Goal: Check status: Check status

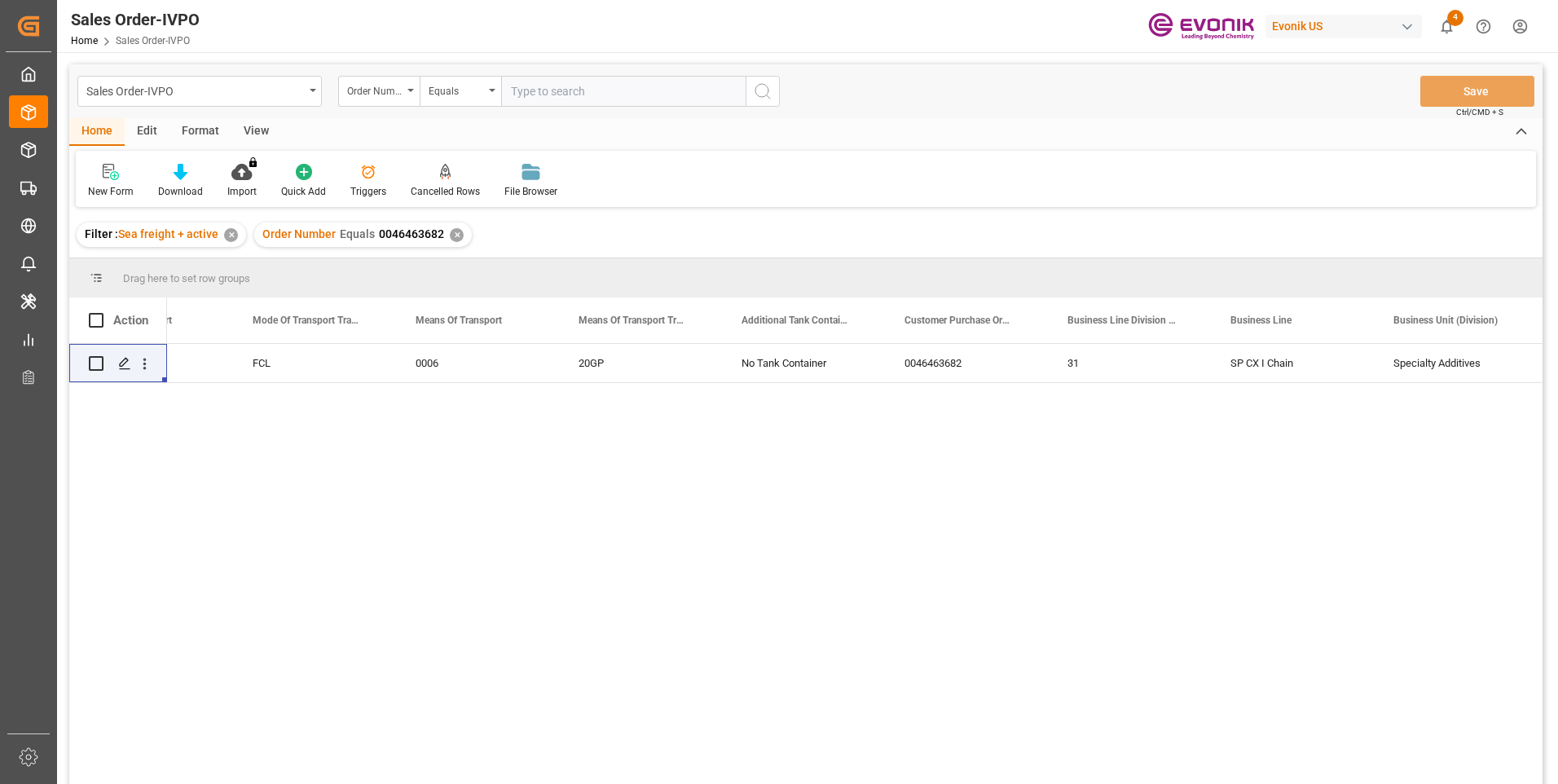
scroll to position [0, 2704]
click at [537, 94] on input "text" at bounding box center [624, 91] width 244 height 31
paste input "0046455645"
type input "0046455645"
click at [769, 95] on icon "search button" at bounding box center [762, 90] width 19 height 19
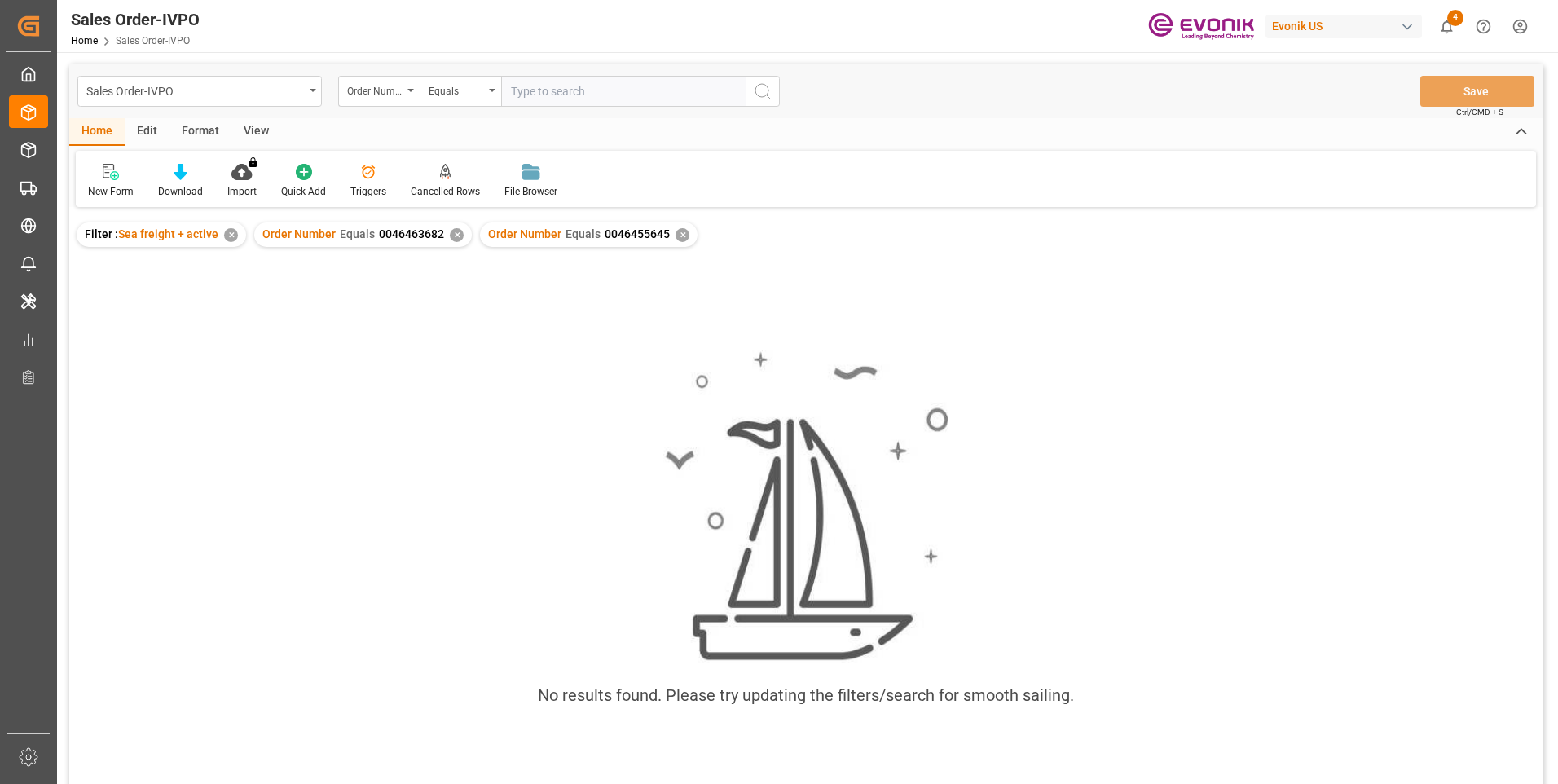
click at [449, 233] on div "✕" at bounding box center [456, 234] width 14 height 14
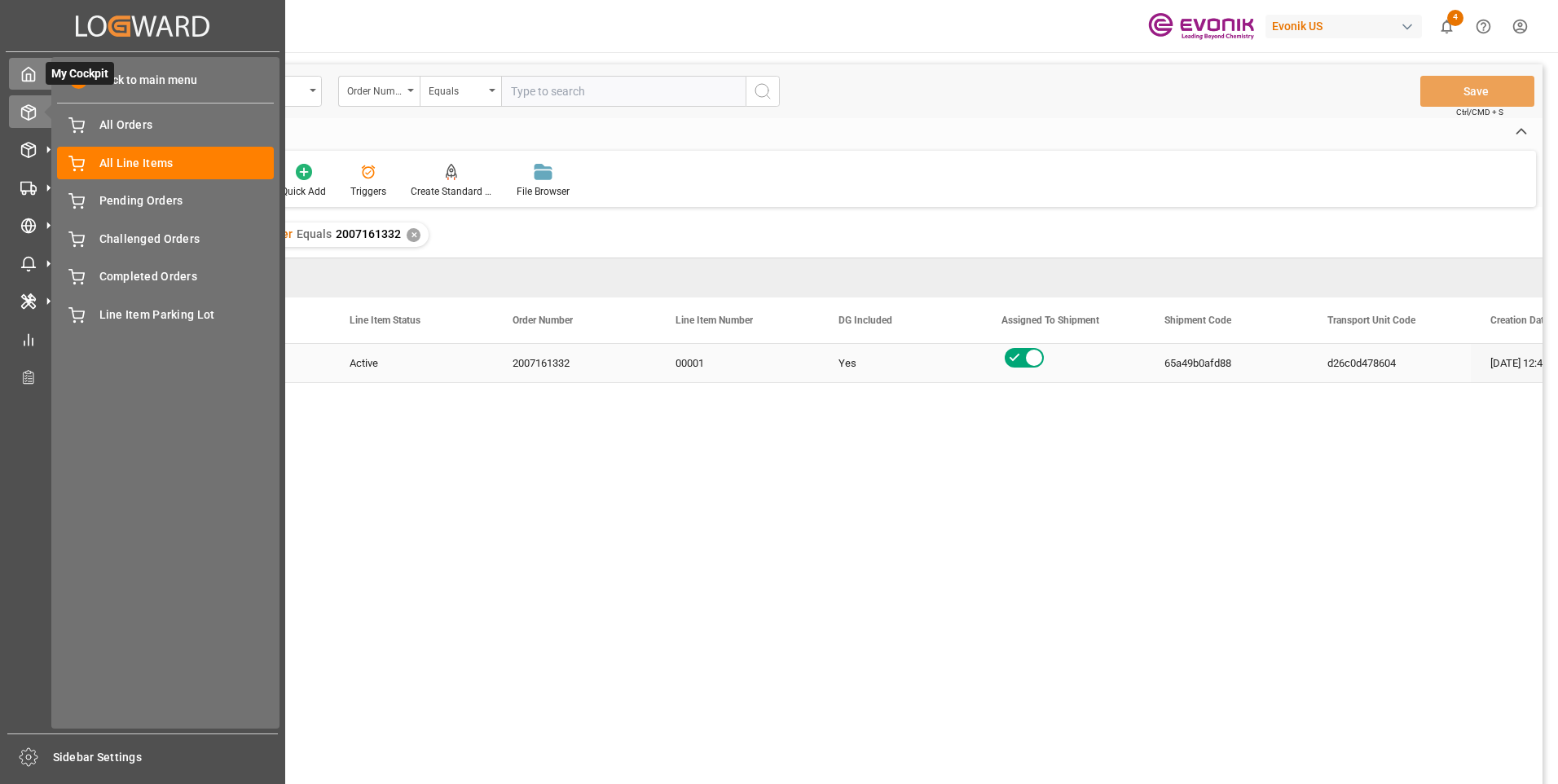
click at [47, 62] on span "My Cockpit" at bounding box center [79, 73] width 68 height 23
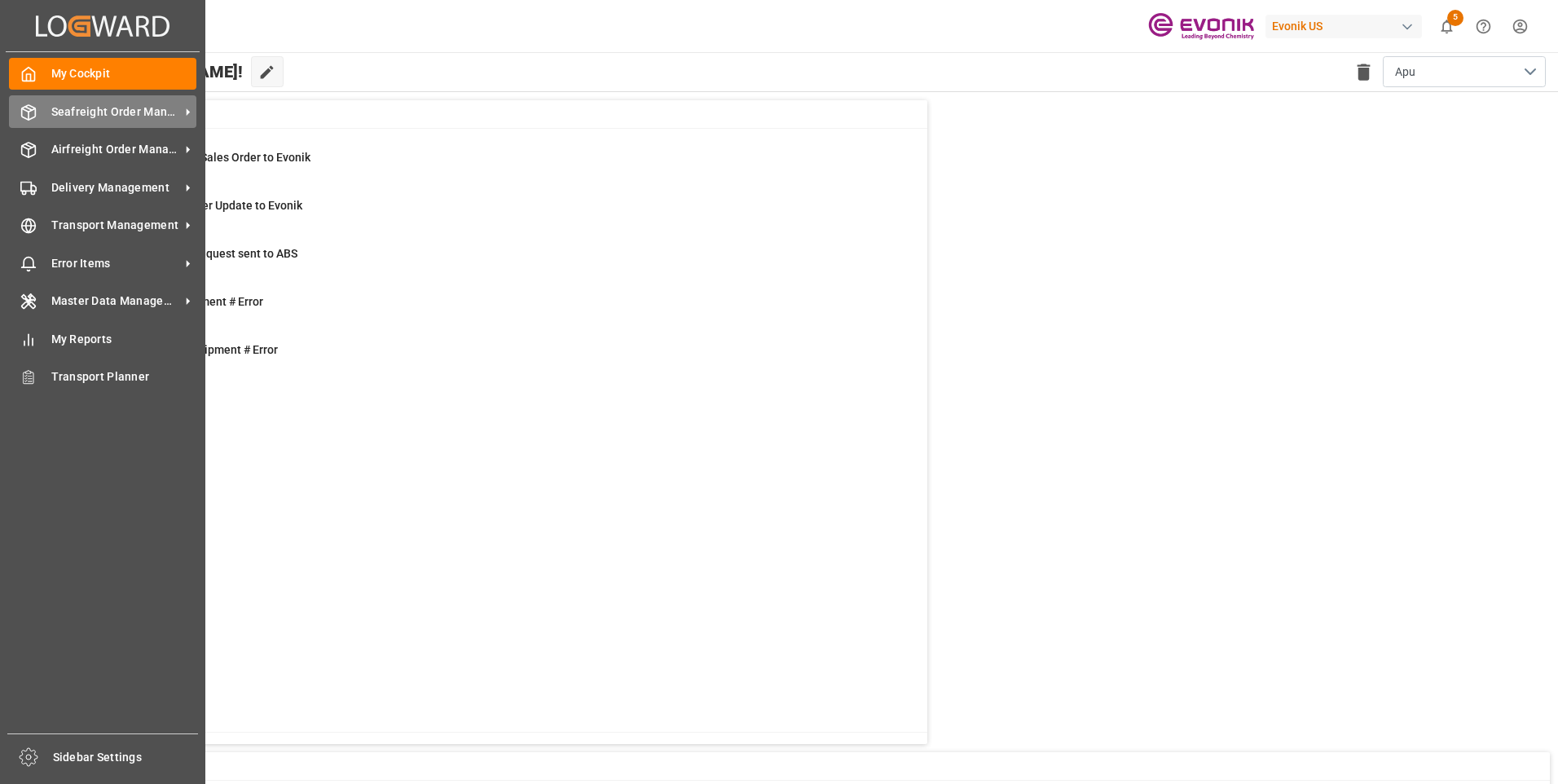
click at [100, 125] on div "Seafreight Order Management Seafreight Order Management" at bounding box center [103, 111] width 188 height 32
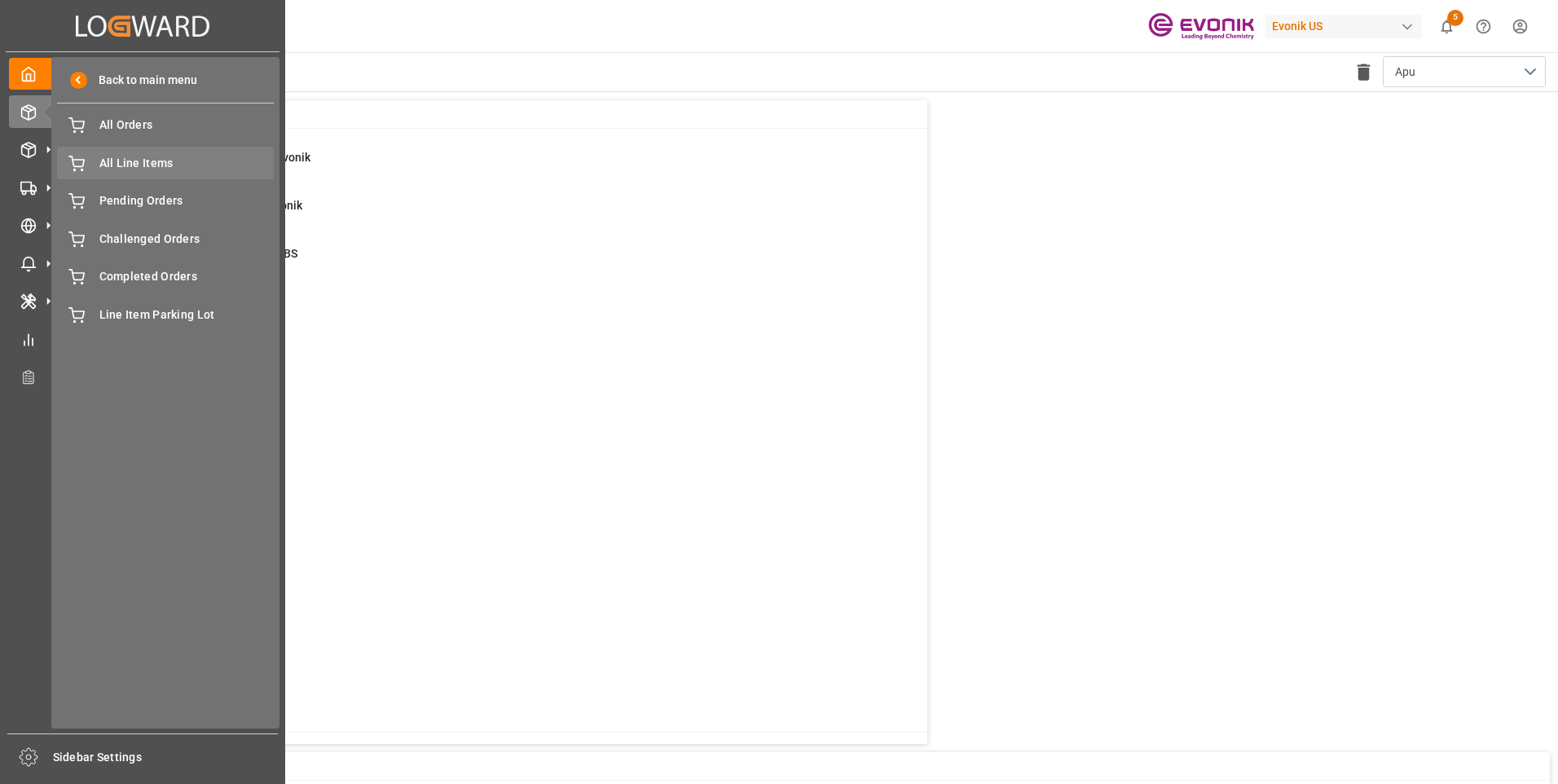
click at [153, 166] on span "All Line Items" at bounding box center [187, 163] width 175 height 17
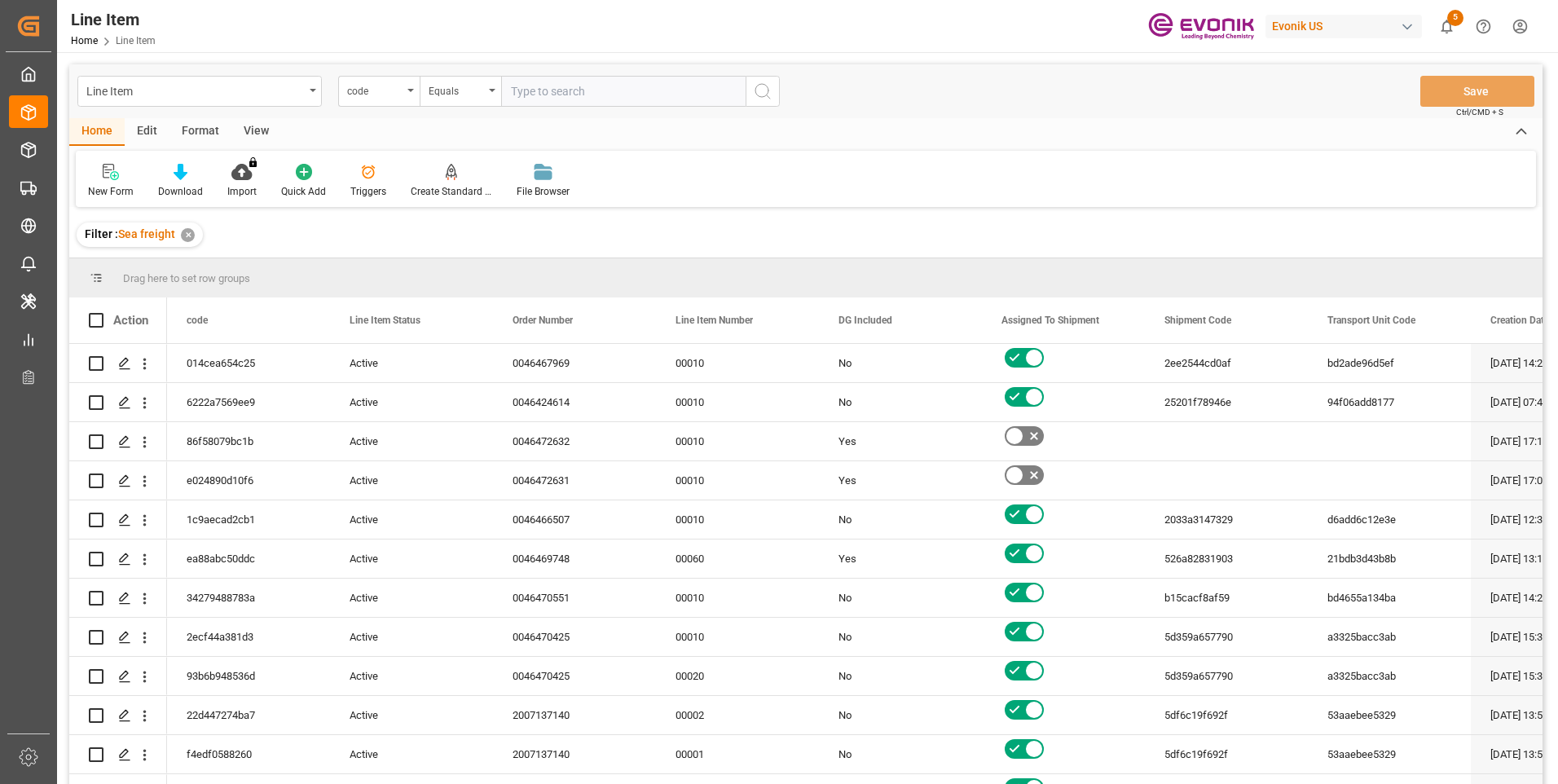
click at [412, 89] on icon "open menu" at bounding box center [410, 90] width 6 height 4
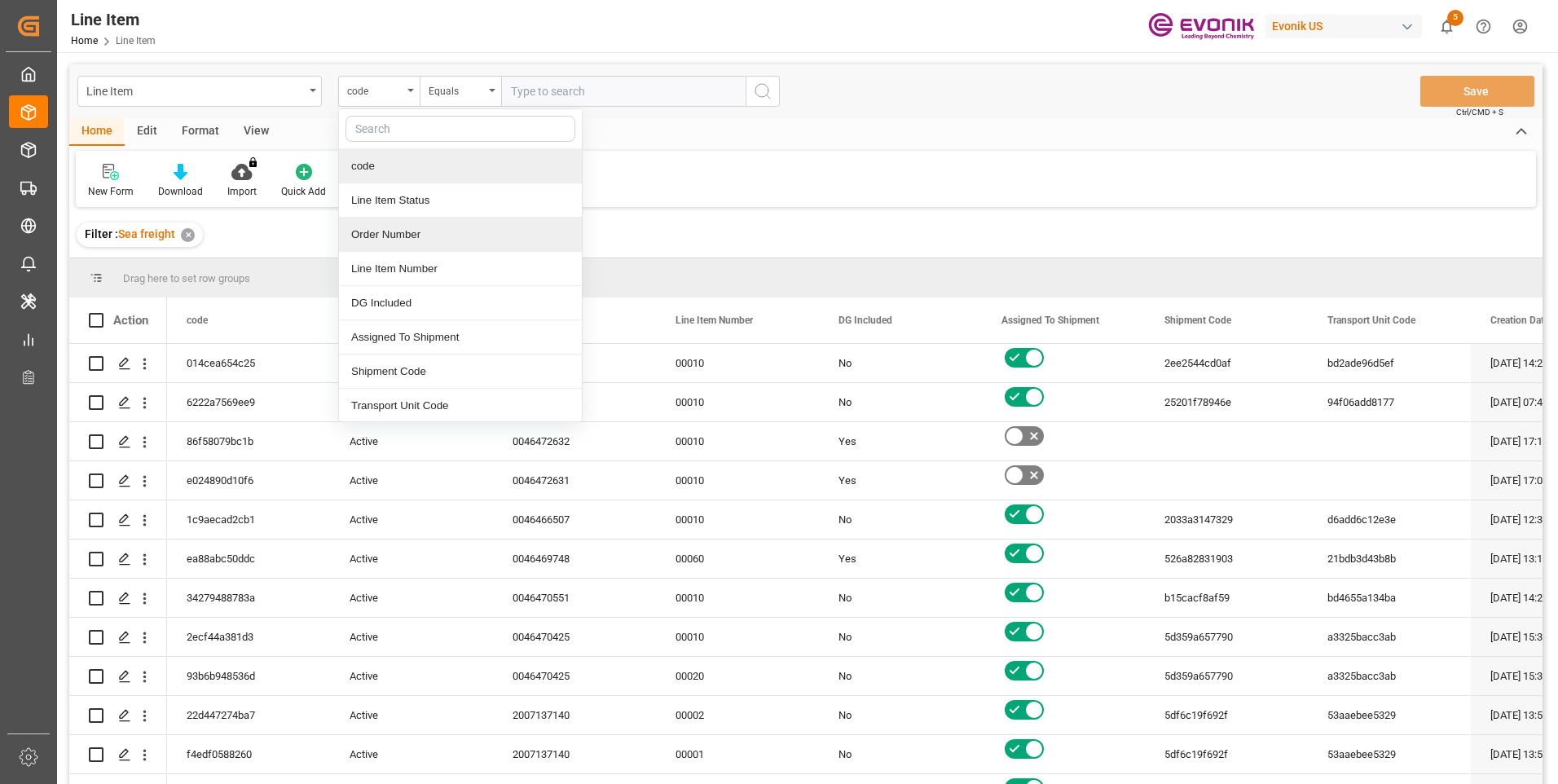
click at [388, 226] on div "Order Number" at bounding box center [460, 235] width 242 height 35
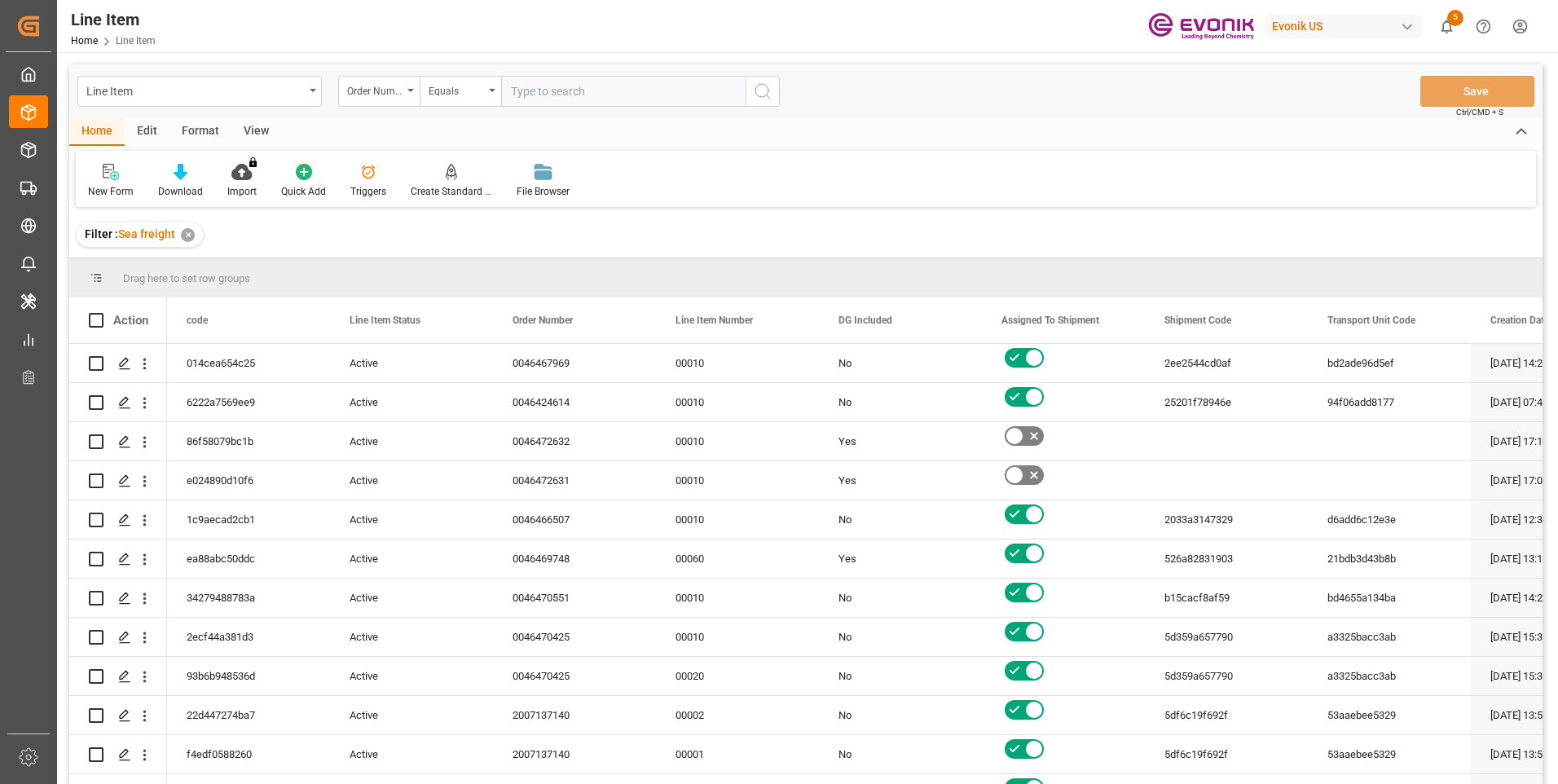
click at [512, 90] on input "text" at bounding box center [624, 91] width 244 height 31
paste input "0046467349"
type input "0046467349"
click at [761, 91] on icon "search button" at bounding box center [762, 90] width 19 height 19
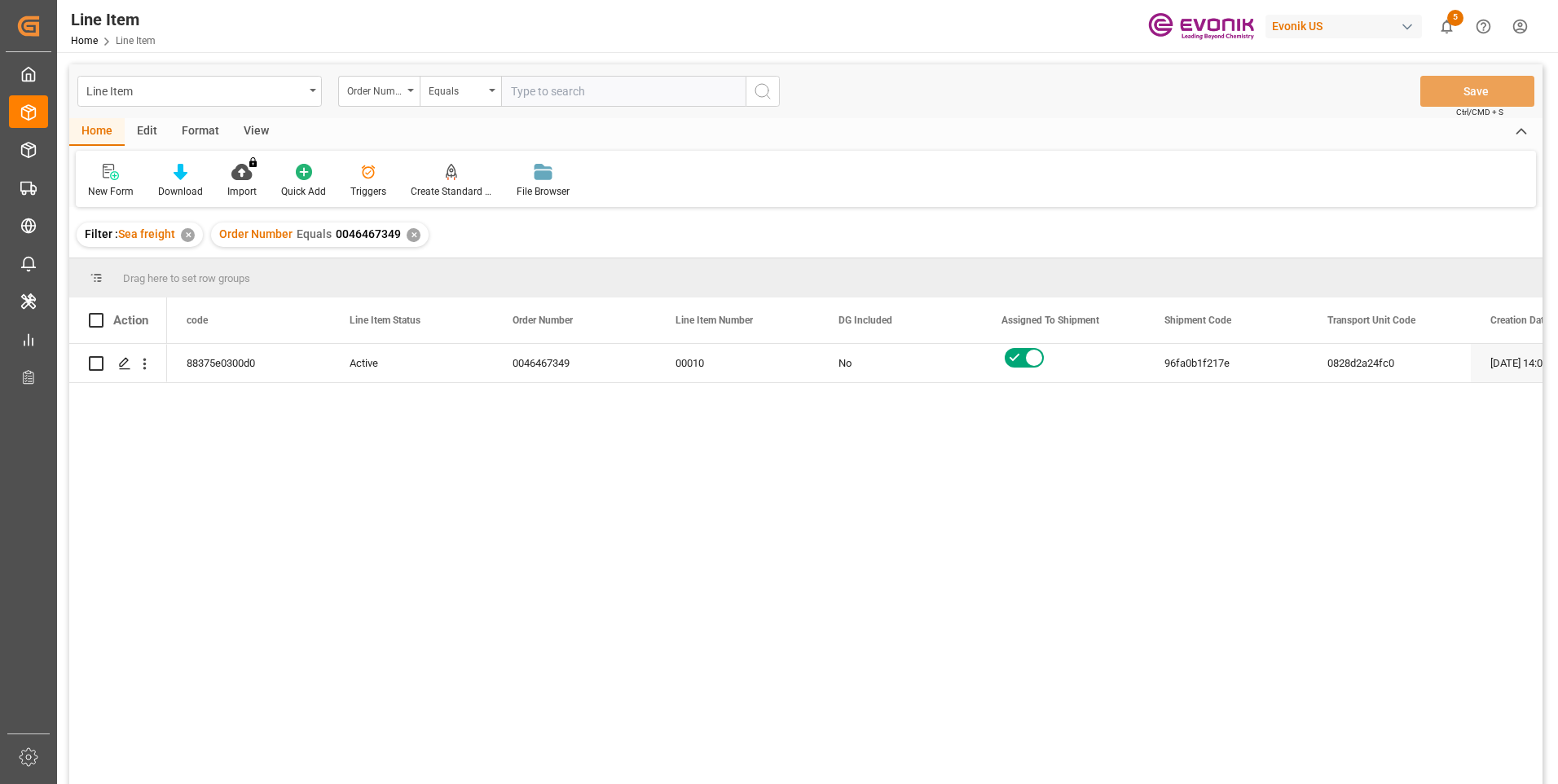
click at [256, 128] on div "View" at bounding box center [256, 132] width 50 height 27
click at [193, 176] on div at bounding box center [184, 171] width 81 height 17
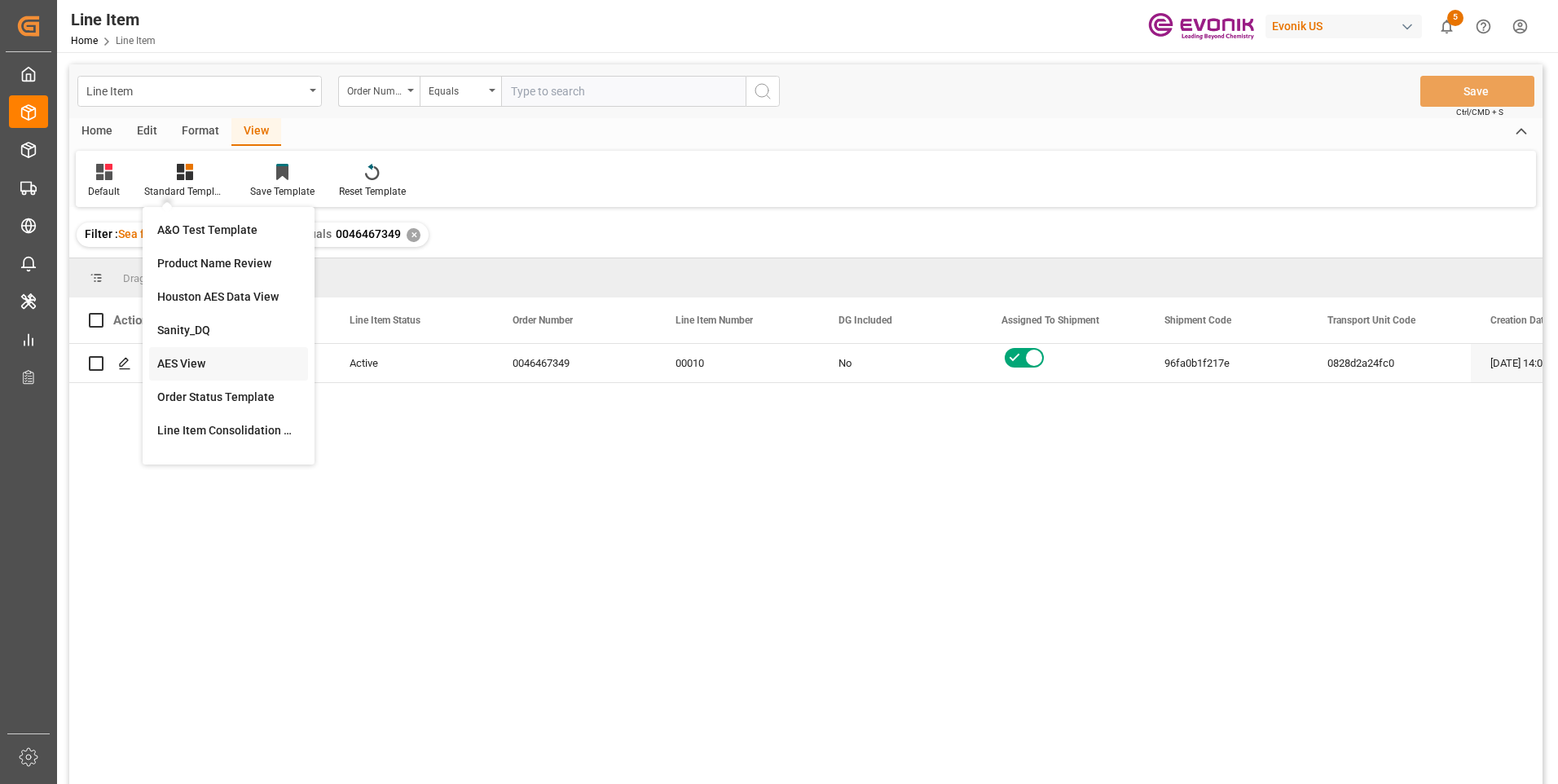
click at [196, 356] on div "AES View" at bounding box center [228, 364] width 142 height 17
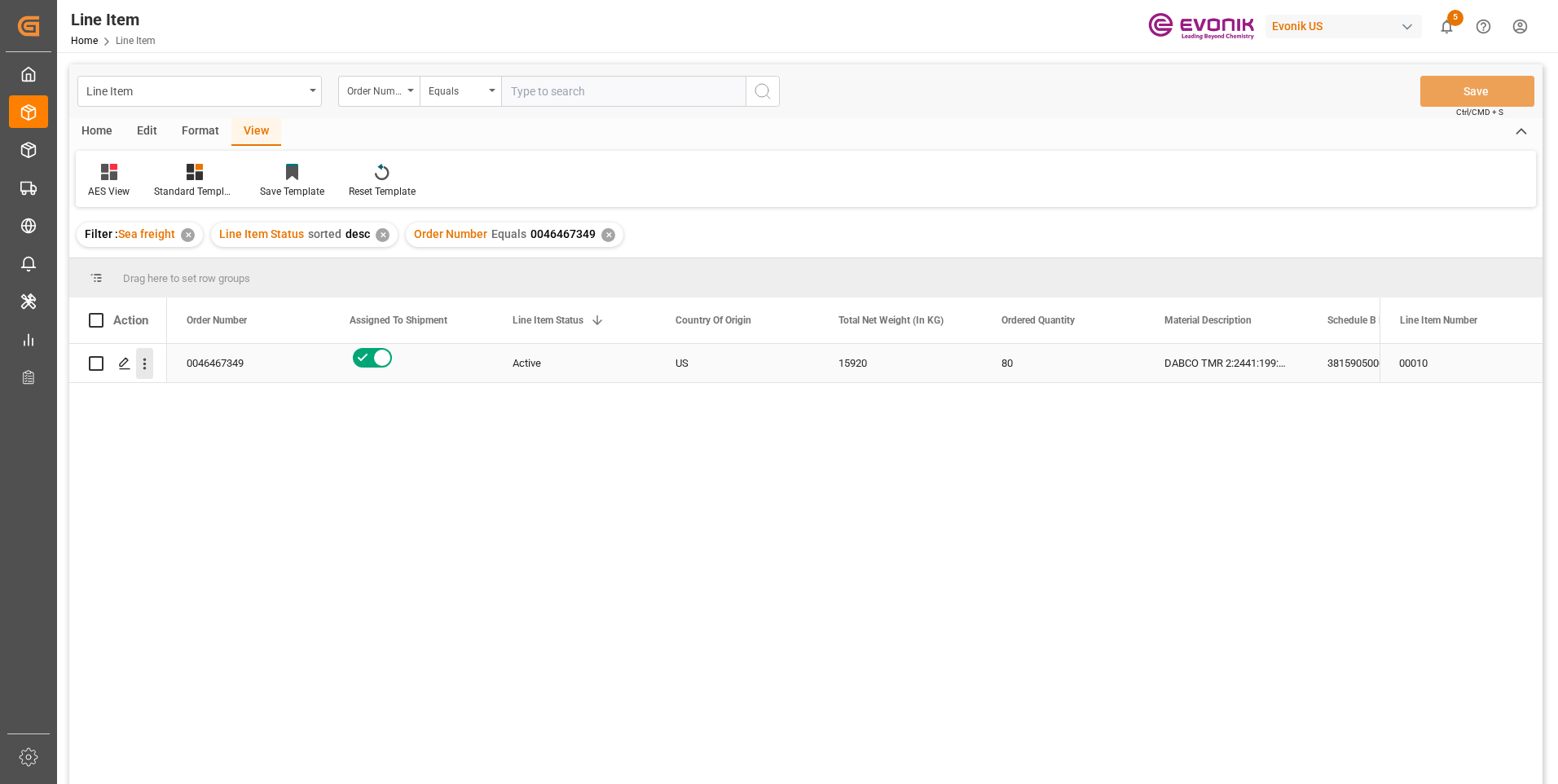
click at [142, 367] on icon "open menu" at bounding box center [144, 364] width 17 height 17
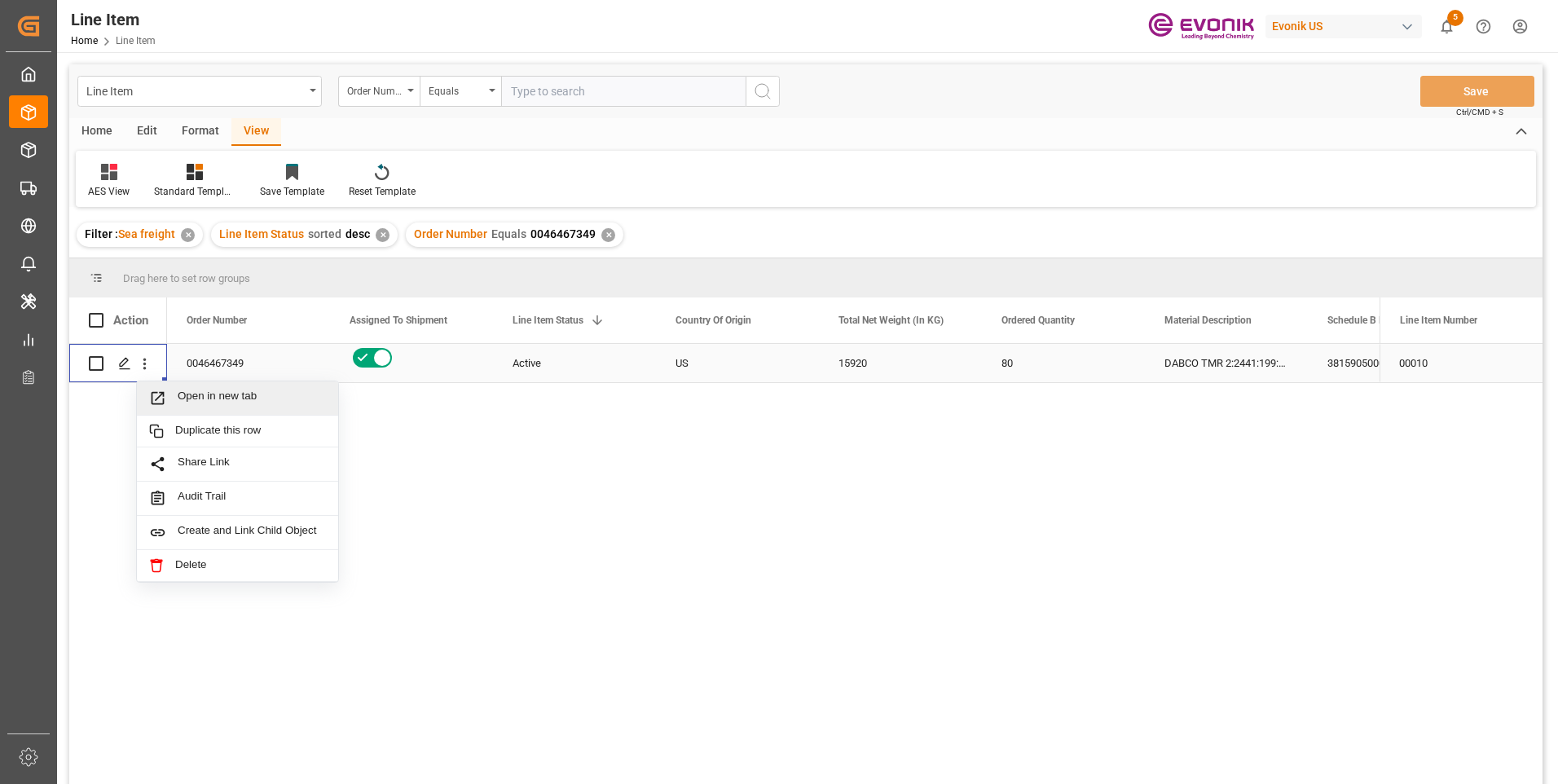
click at [181, 397] on span "Open in new tab" at bounding box center [252, 397] width 149 height 17
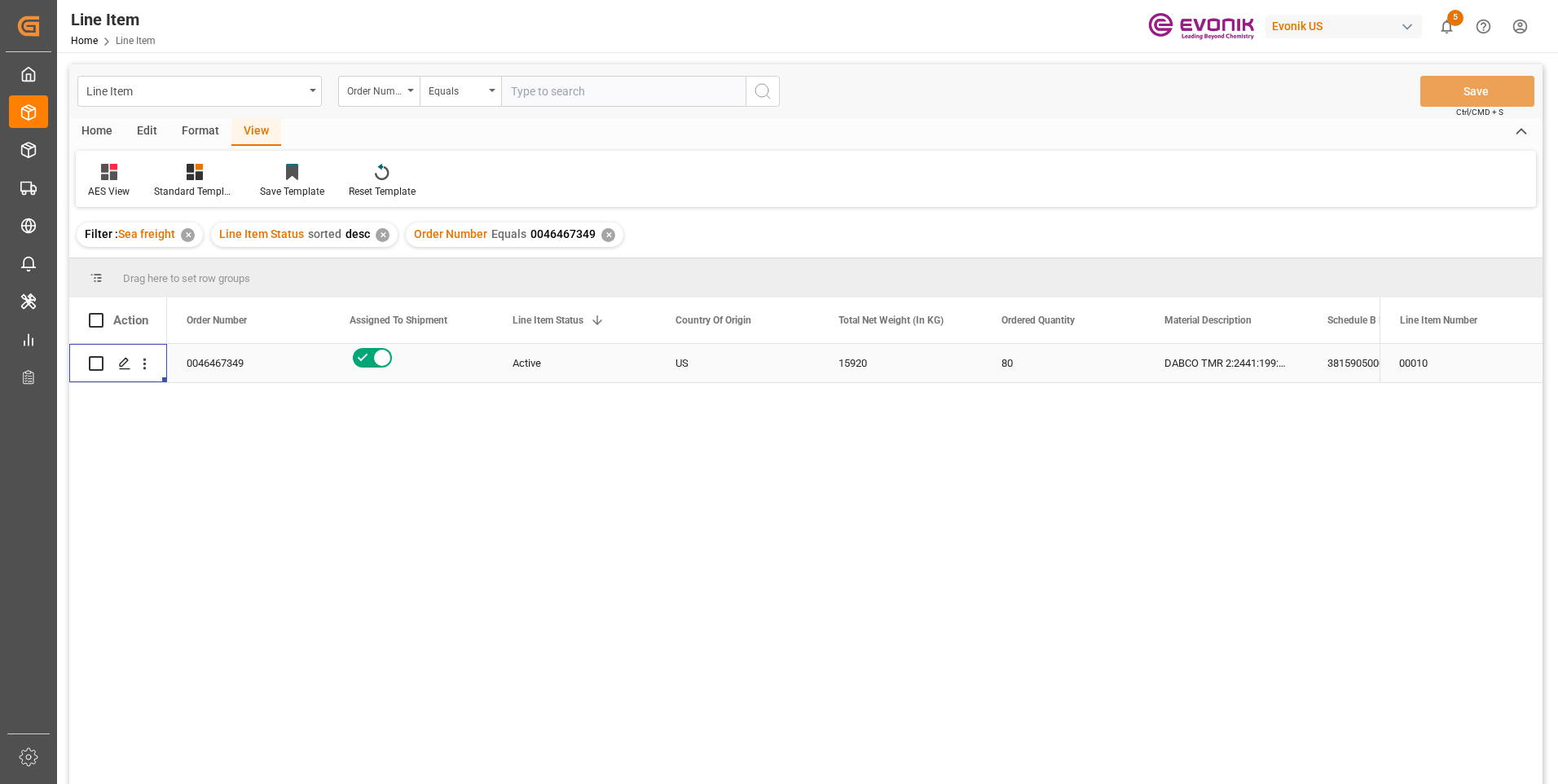
click at [865, 361] on div "15920" at bounding box center [900, 363] width 163 height 38
click at [1353, 357] on div "3815905000" at bounding box center [1388, 363] width 163 height 38
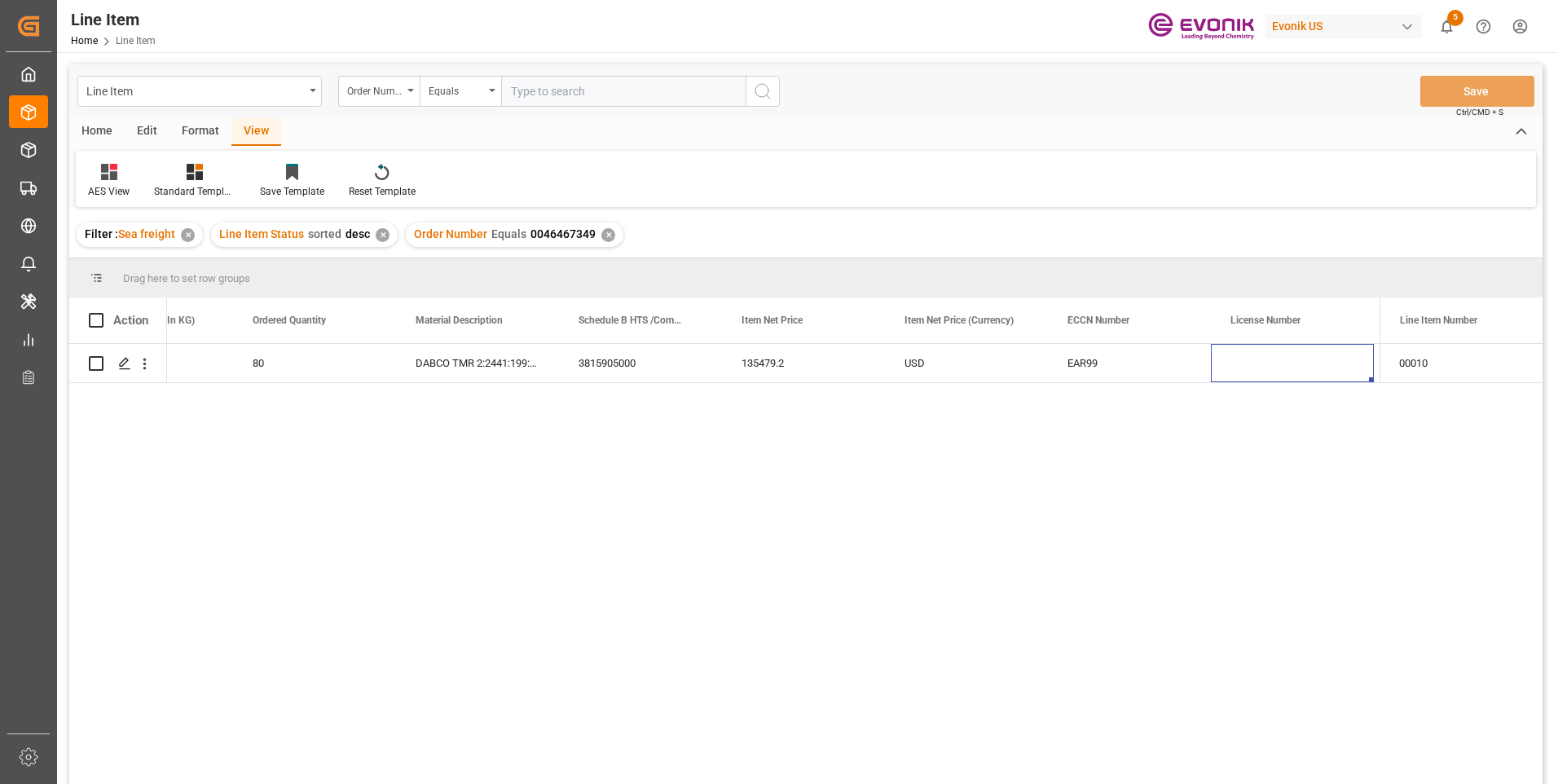
scroll to position [0, 912]
click at [624, 353] on div "135479.2" at bounding box center [640, 363] width 163 height 38
click at [446, 356] on div "3815905000" at bounding box center [477, 363] width 163 height 38
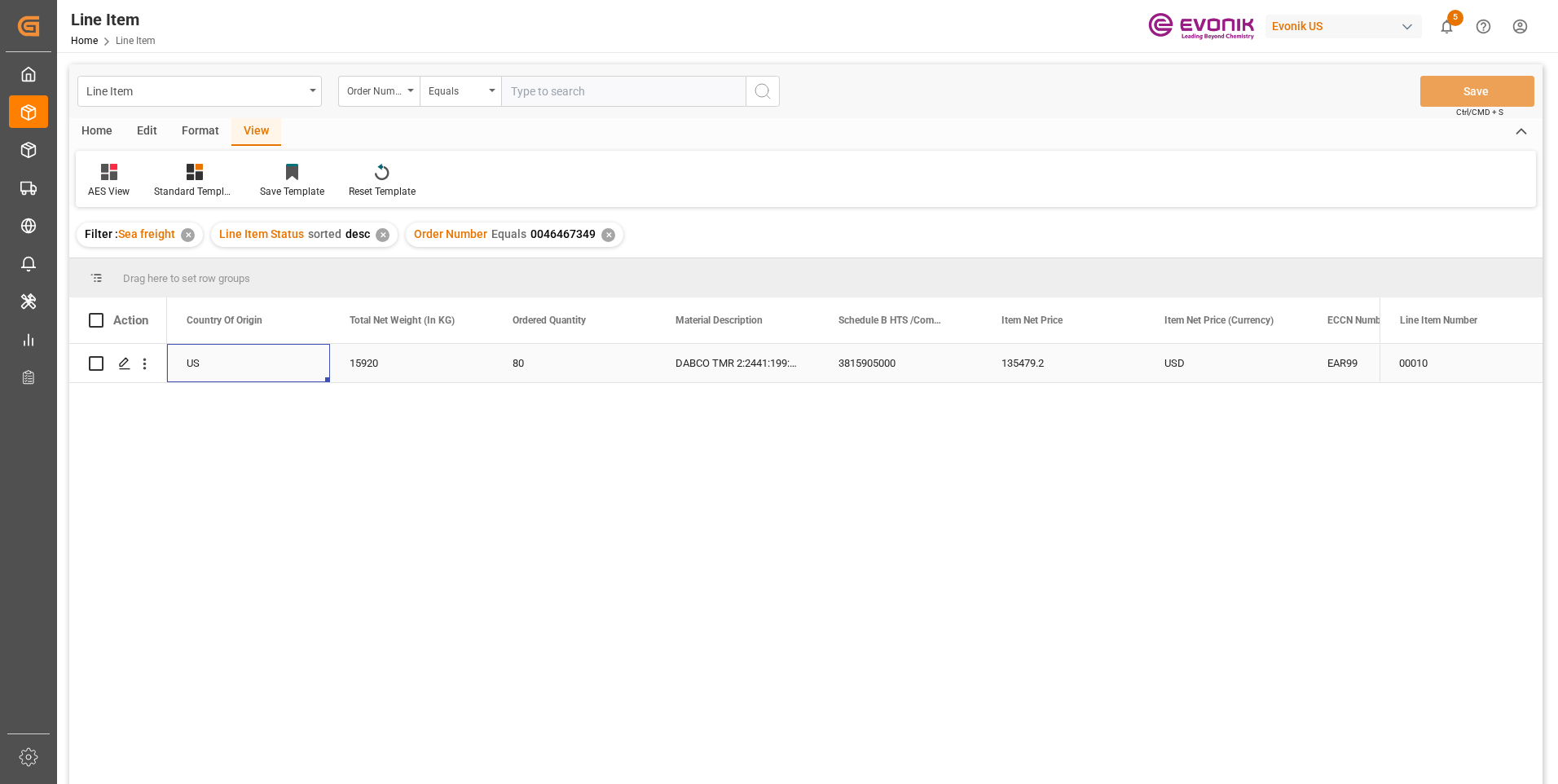
scroll to position [0, 325]
click at [1027, 357] on div "3815905000" at bounding box center [1063, 363] width 163 height 38
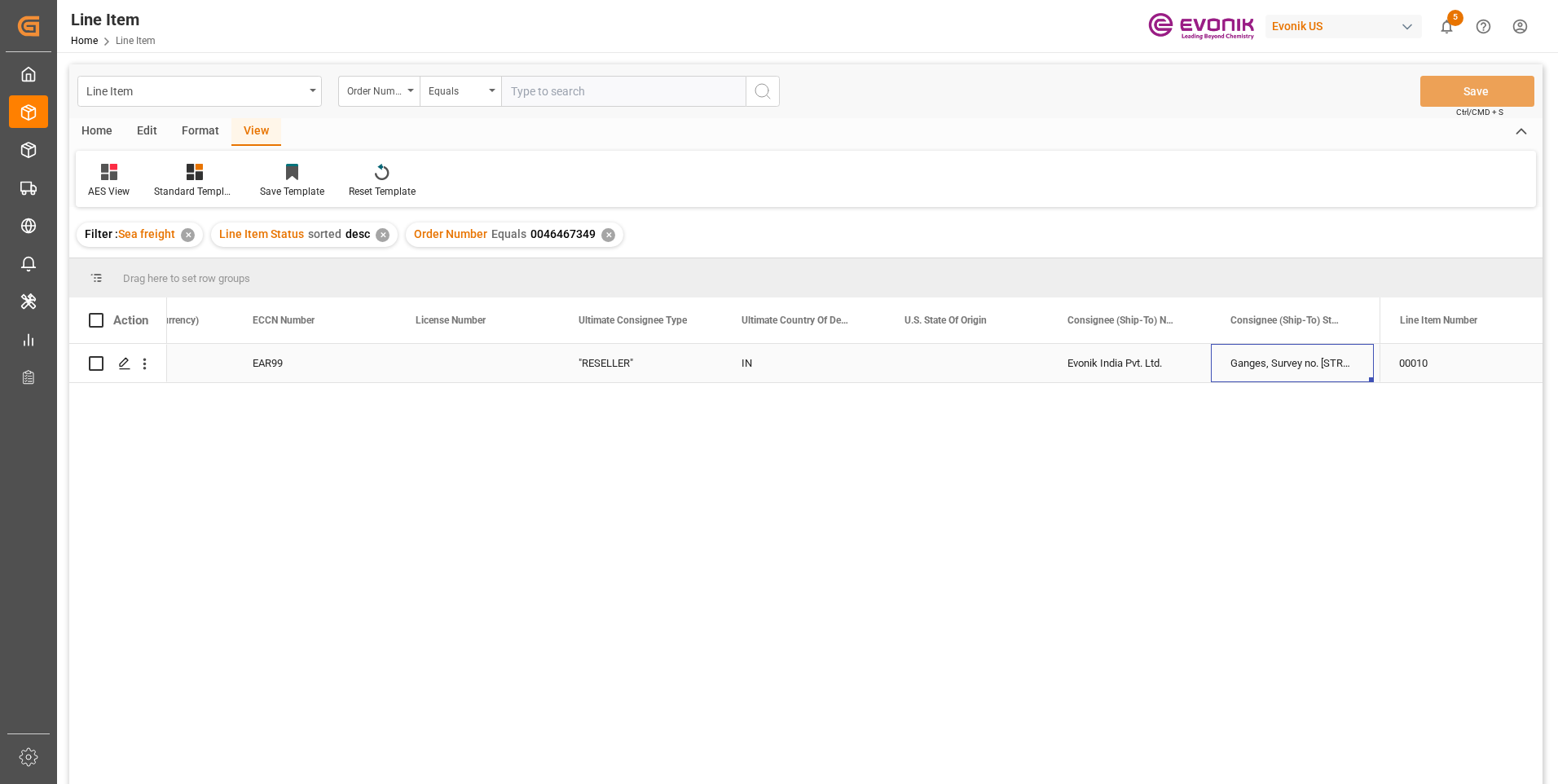
scroll to position [0, 0]
click at [532, 83] on input "text" at bounding box center [624, 91] width 244 height 31
paste input "0046466792"
type input "0046466792"
click at [759, 85] on circle "search button" at bounding box center [761, 90] width 13 height 13
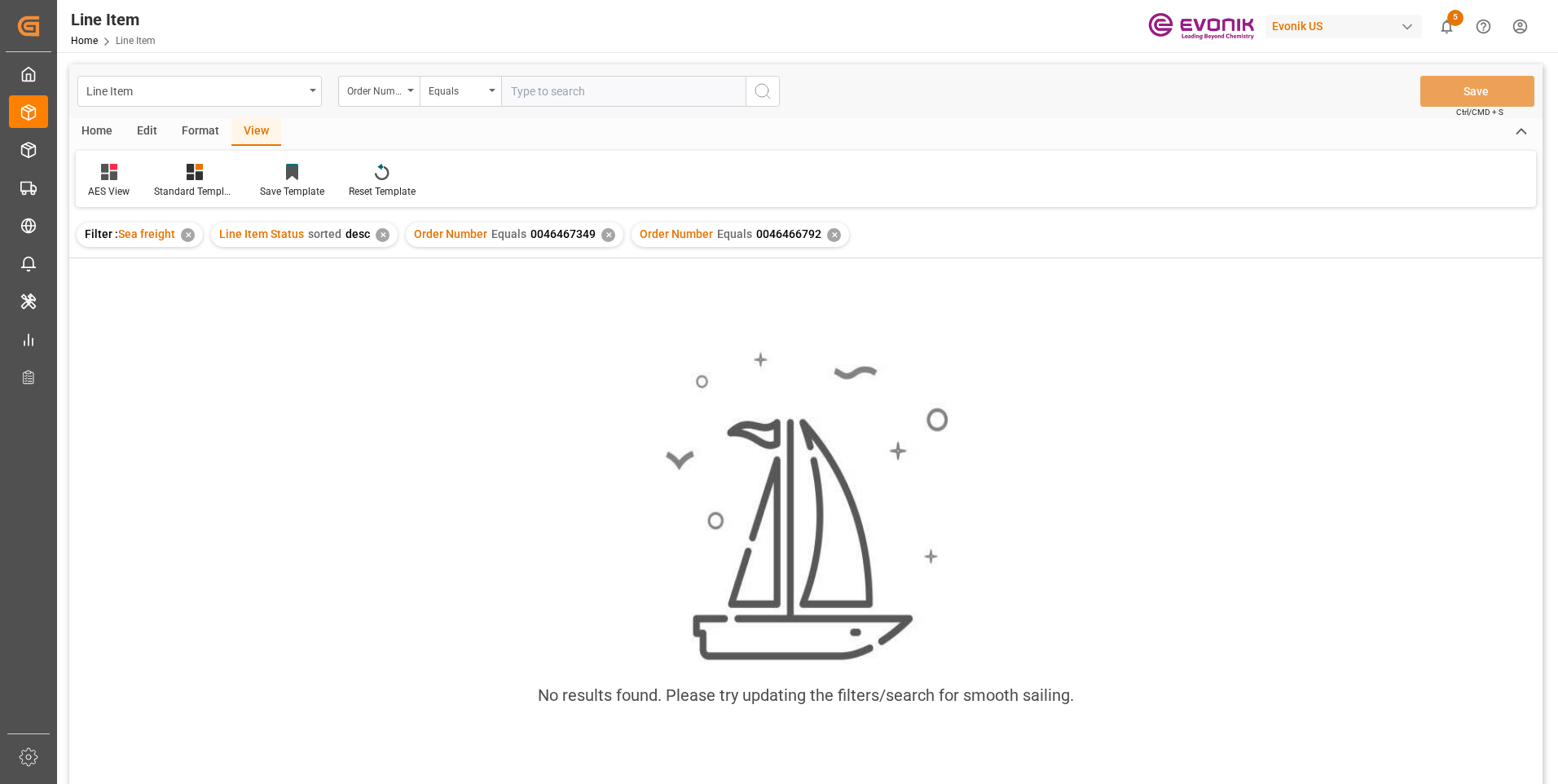
click at [602, 233] on div "✕" at bounding box center [607, 234] width 14 height 14
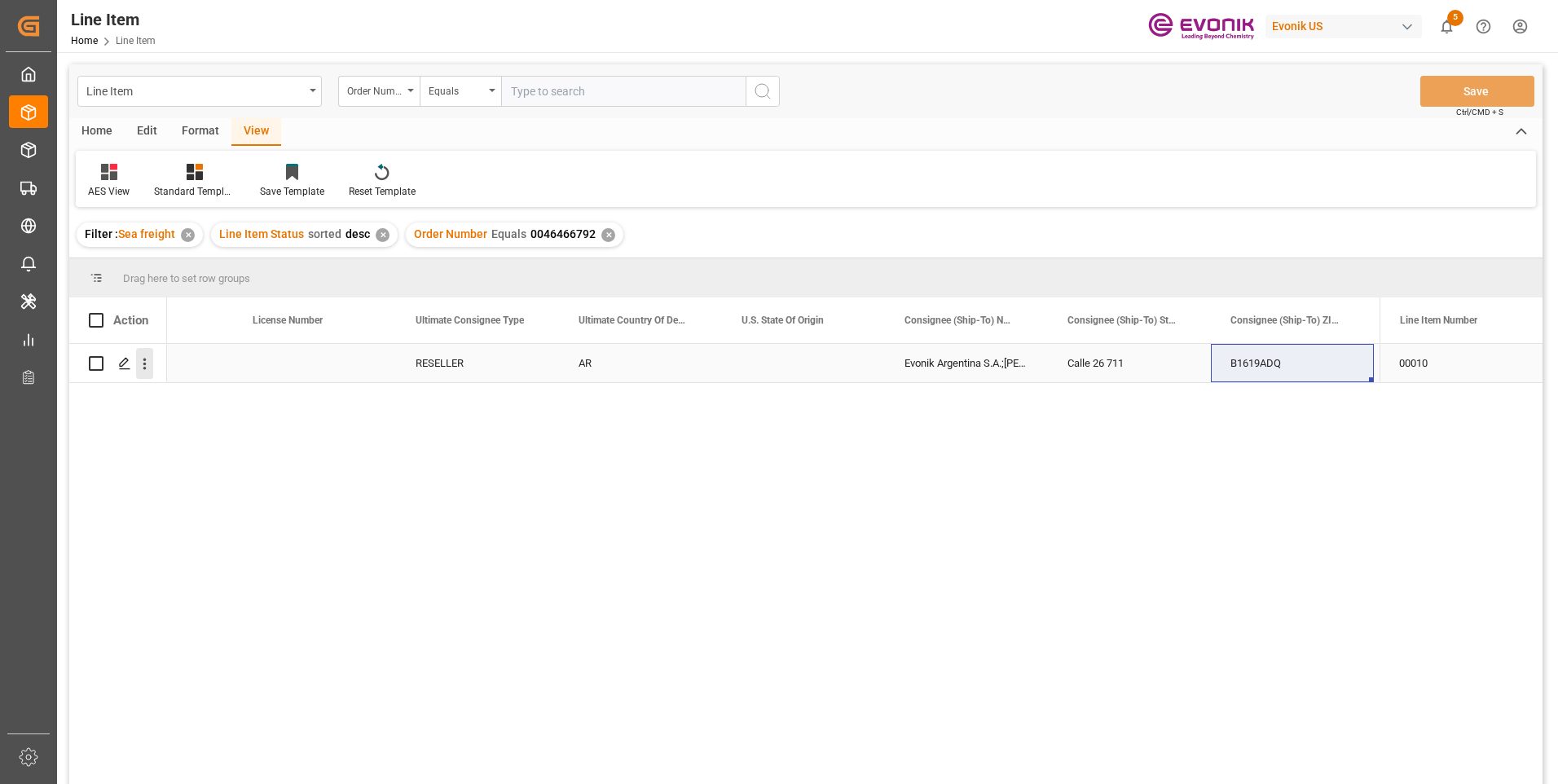
click at [144, 364] on icon "open menu" at bounding box center [145, 364] width 4 height 12
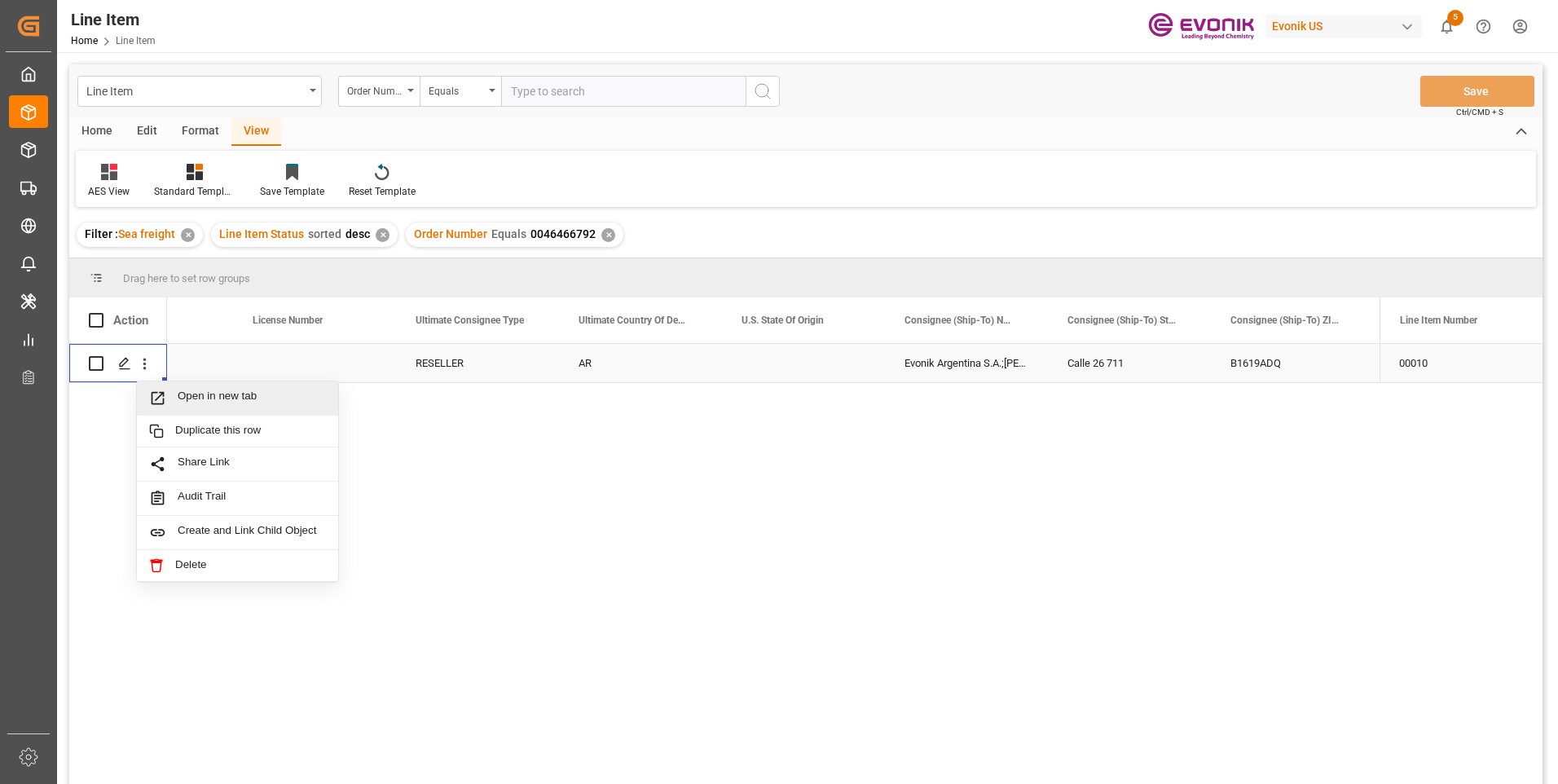
click at [223, 396] on span "Open in new tab" at bounding box center [252, 397] width 149 height 17
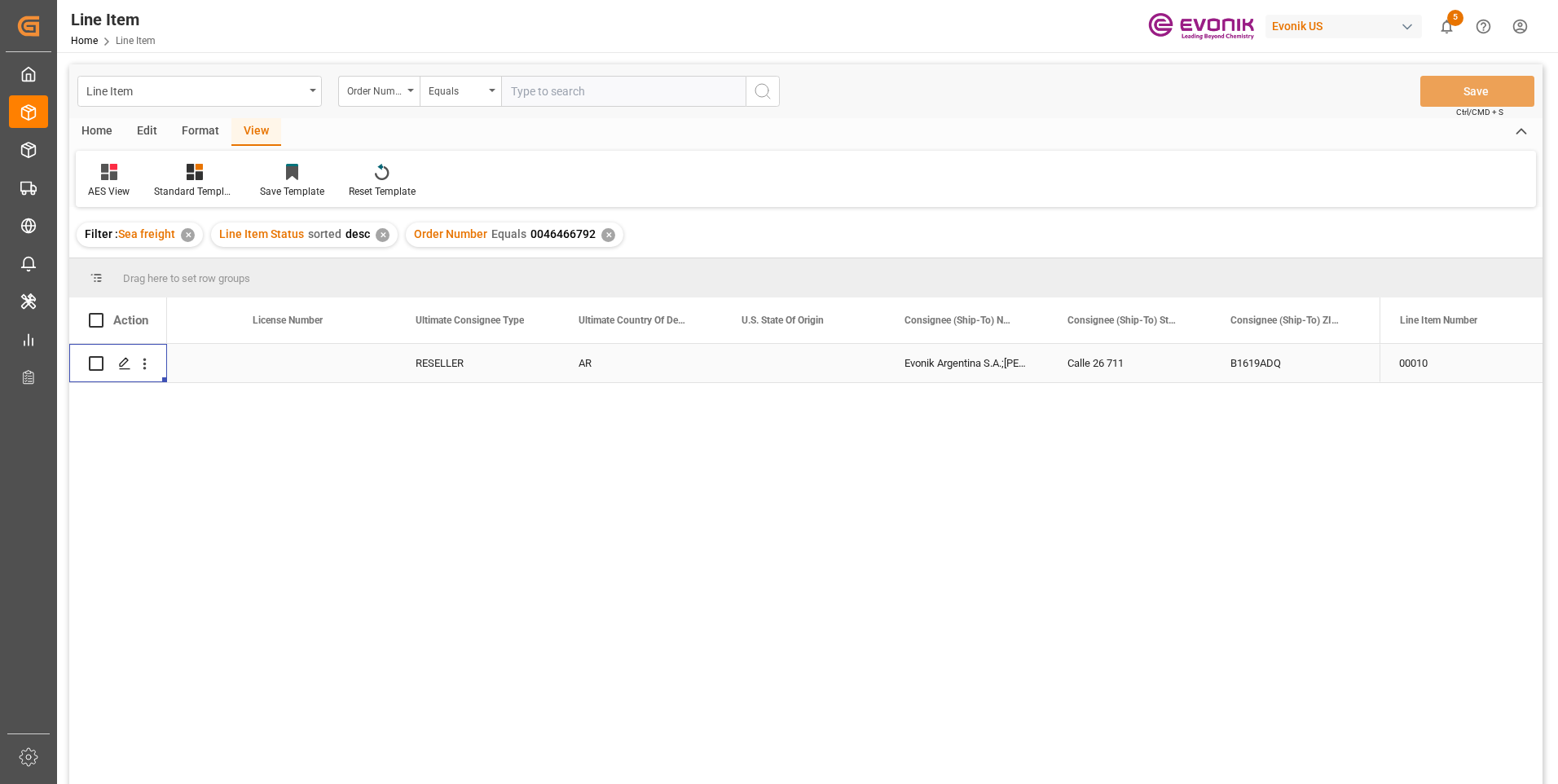
click at [326, 366] on div "Press SPACE to select this row." at bounding box center [315, 363] width 163 height 38
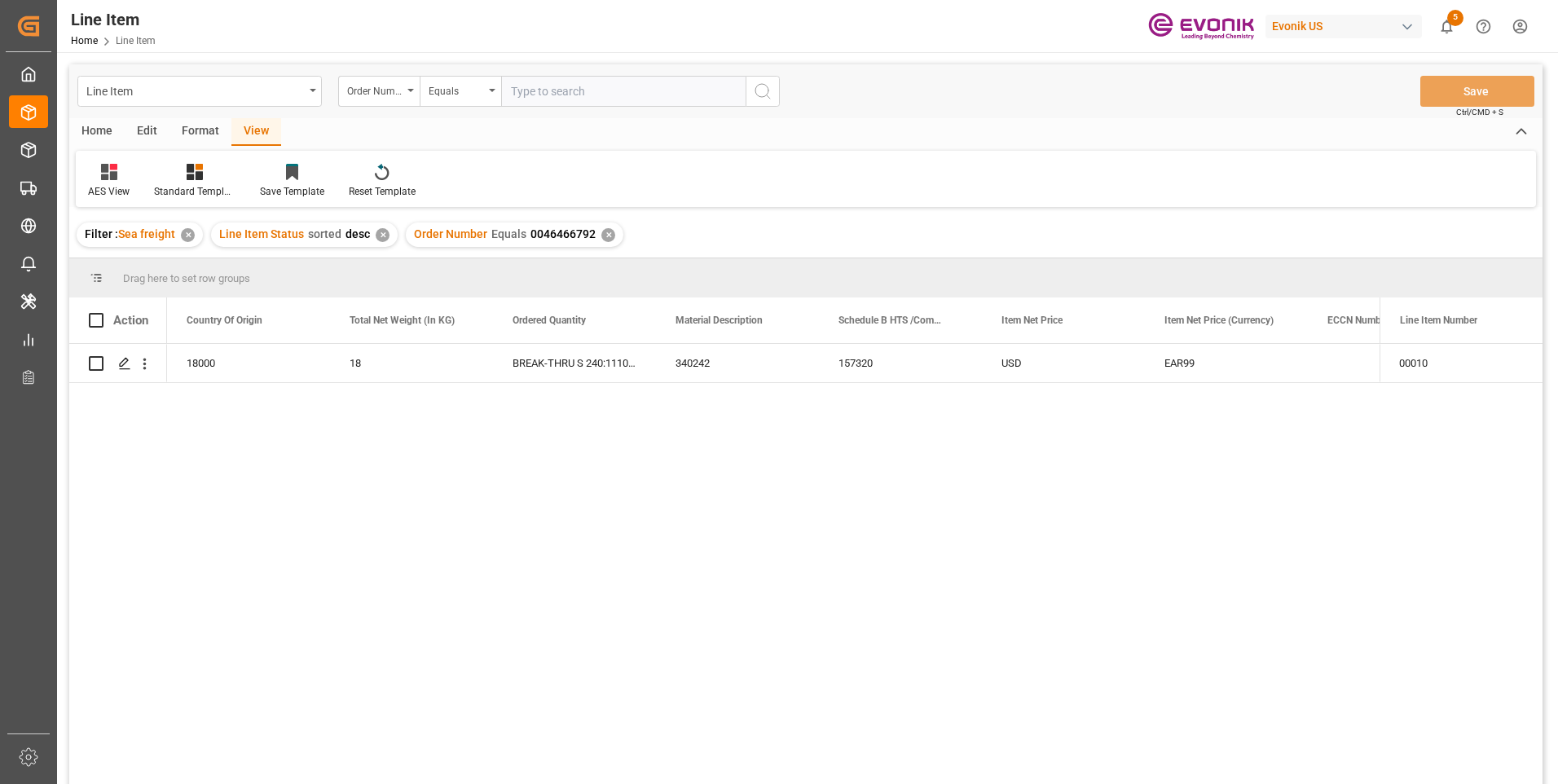
scroll to position [0, 489]
click at [402, 367] on div "18000" at bounding box center [411, 363] width 163 height 38
click at [1030, 357] on div "157320" at bounding box center [1063, 363] width 163 height 38
click at [528, 90] on input "text" at bounding box center [624, 91] width 244 height 31
paste input "46466103"
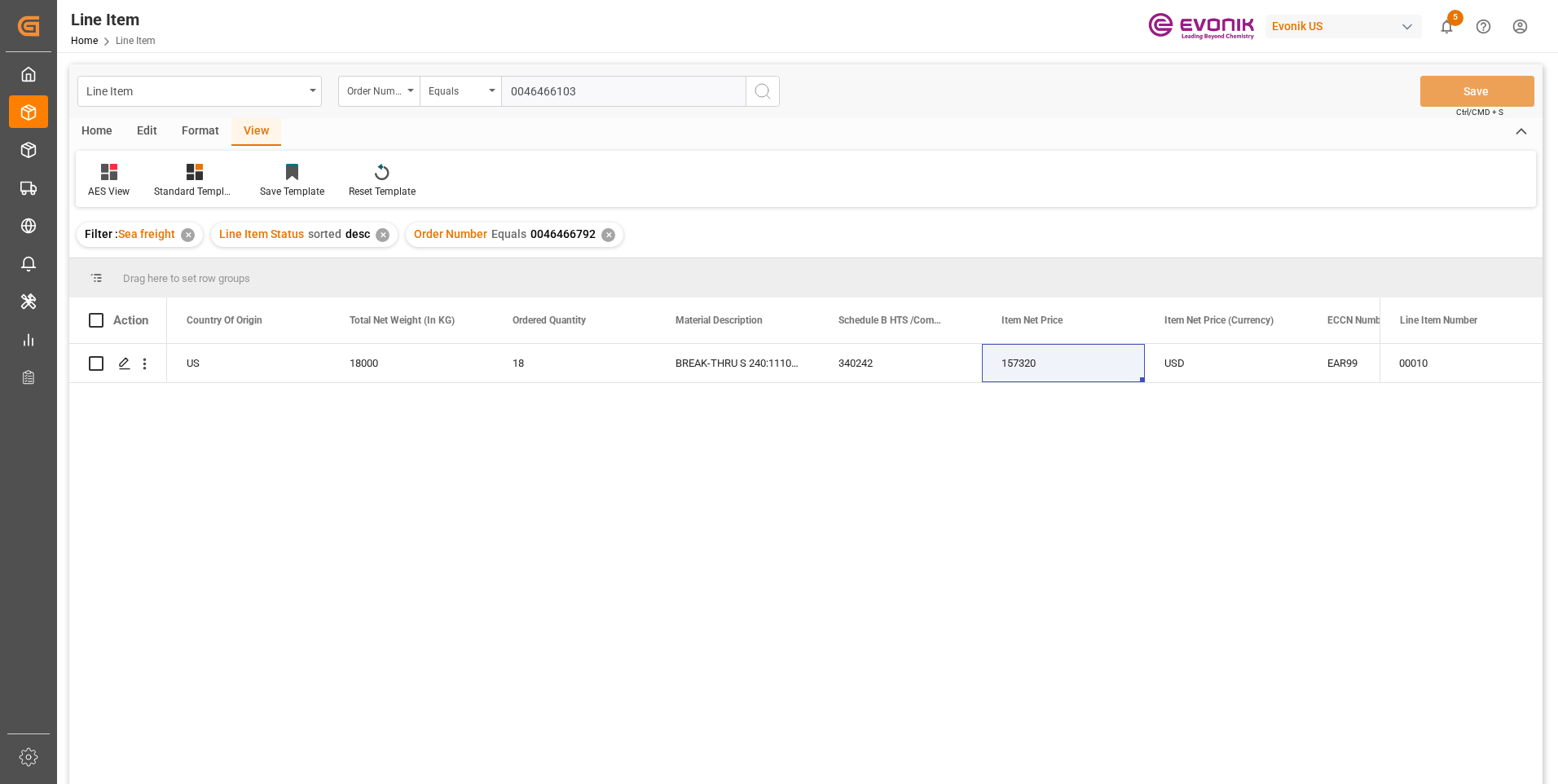
click at [550, 89] on input "0046466103" at bounding box center [624, 91] width 244 height 31
type input "0046466103"
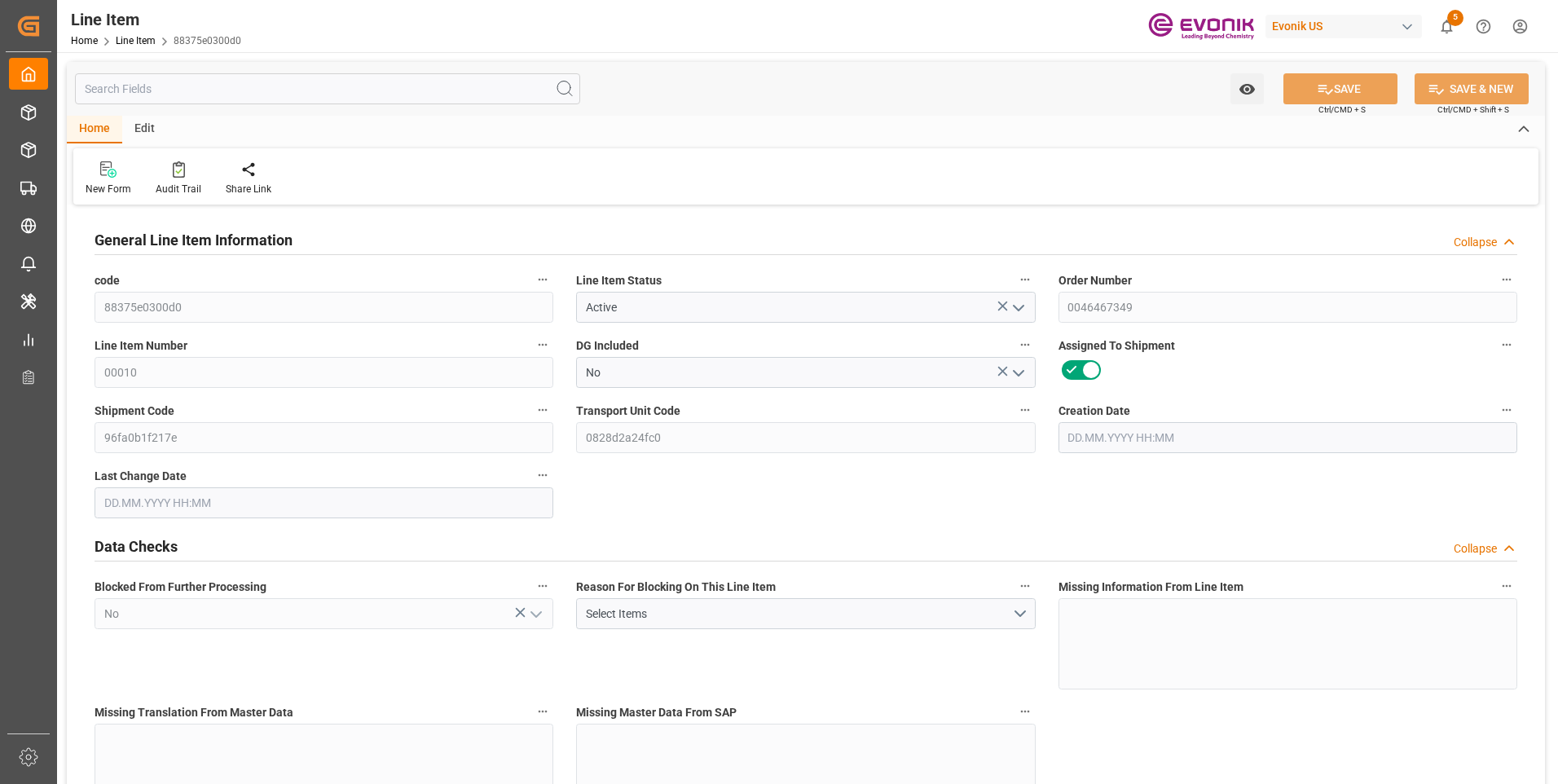
type input "20"
type input "17264"
type input "15920"
type input "23.003"
type input "80"
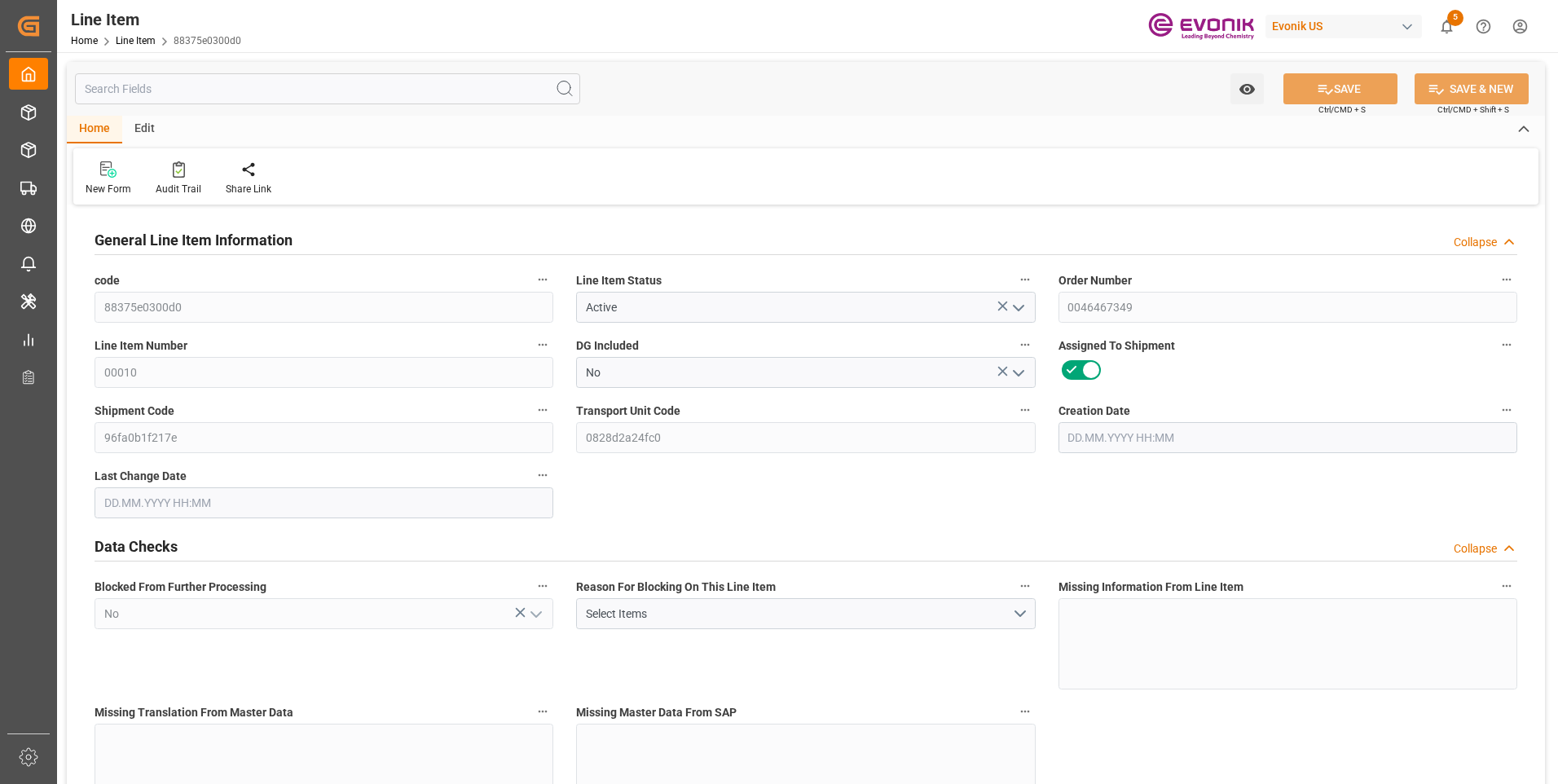
type input "135479.2"
type input "80"
type input "17264"
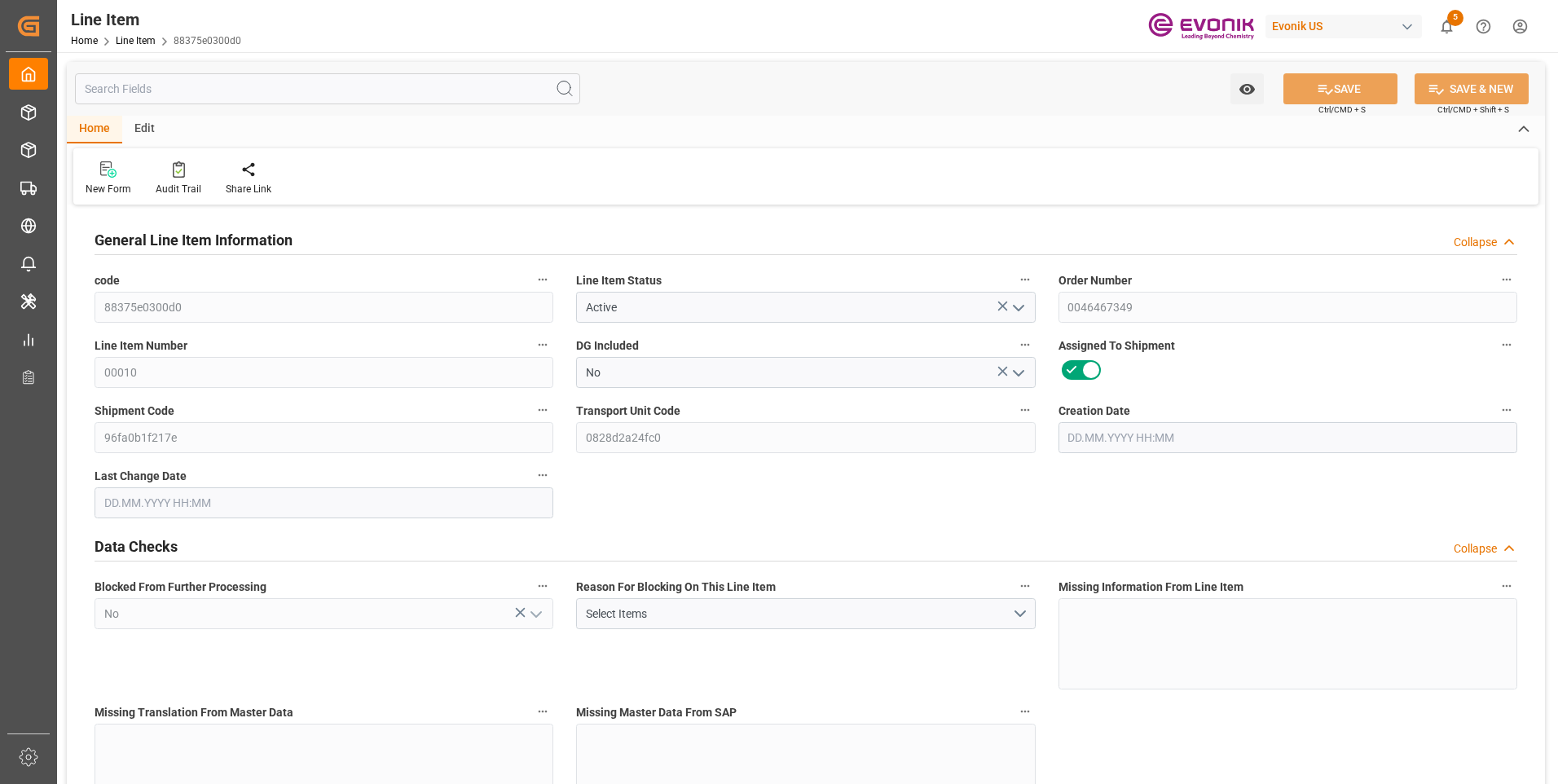
type input "17664"
type input "15920"
type input "23.003"
type input "23002.96"
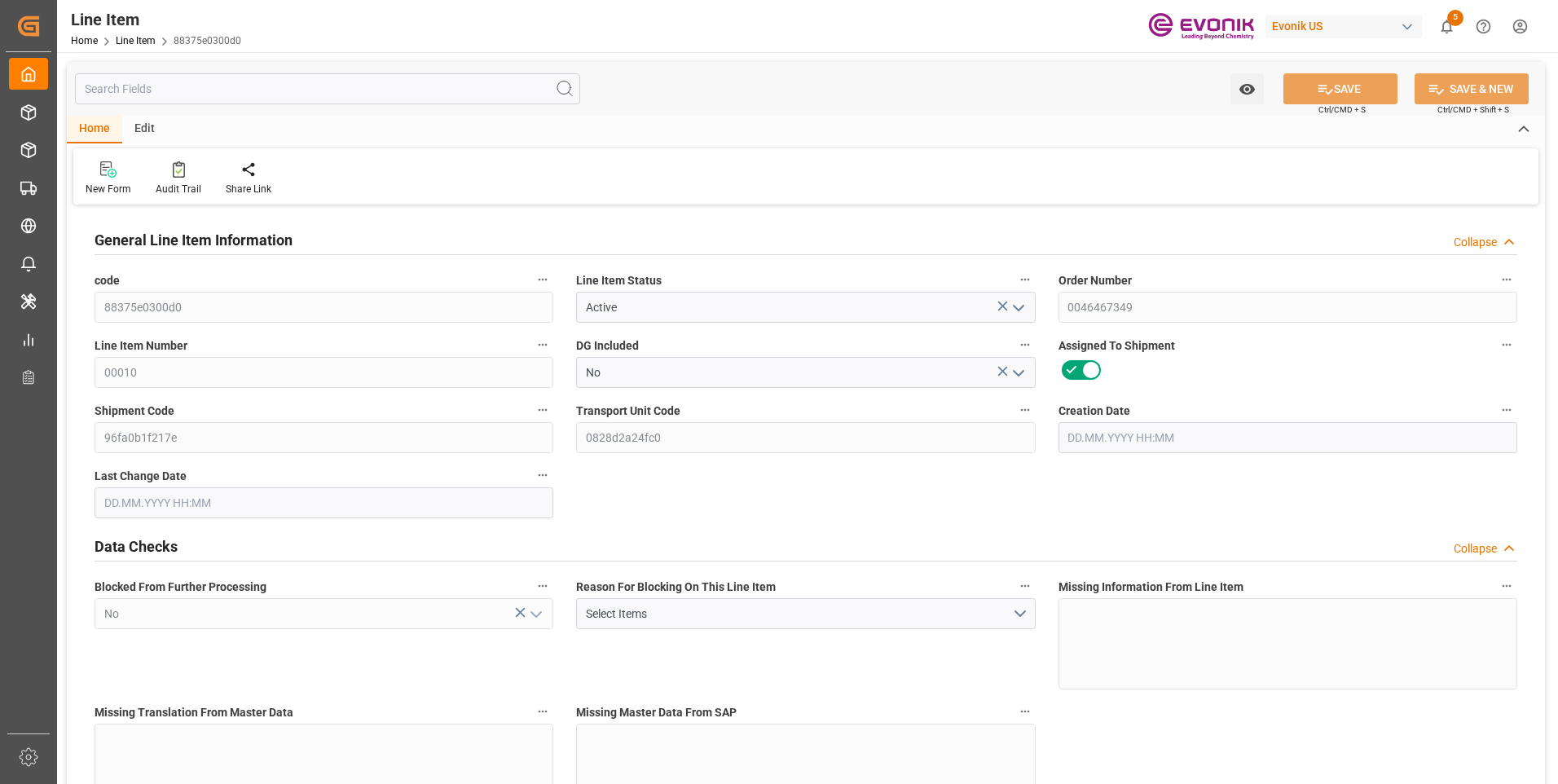
type input "80"
type input "17264"
type input "15920"
type input "23.003"
type input "07.08.2025 14:06"
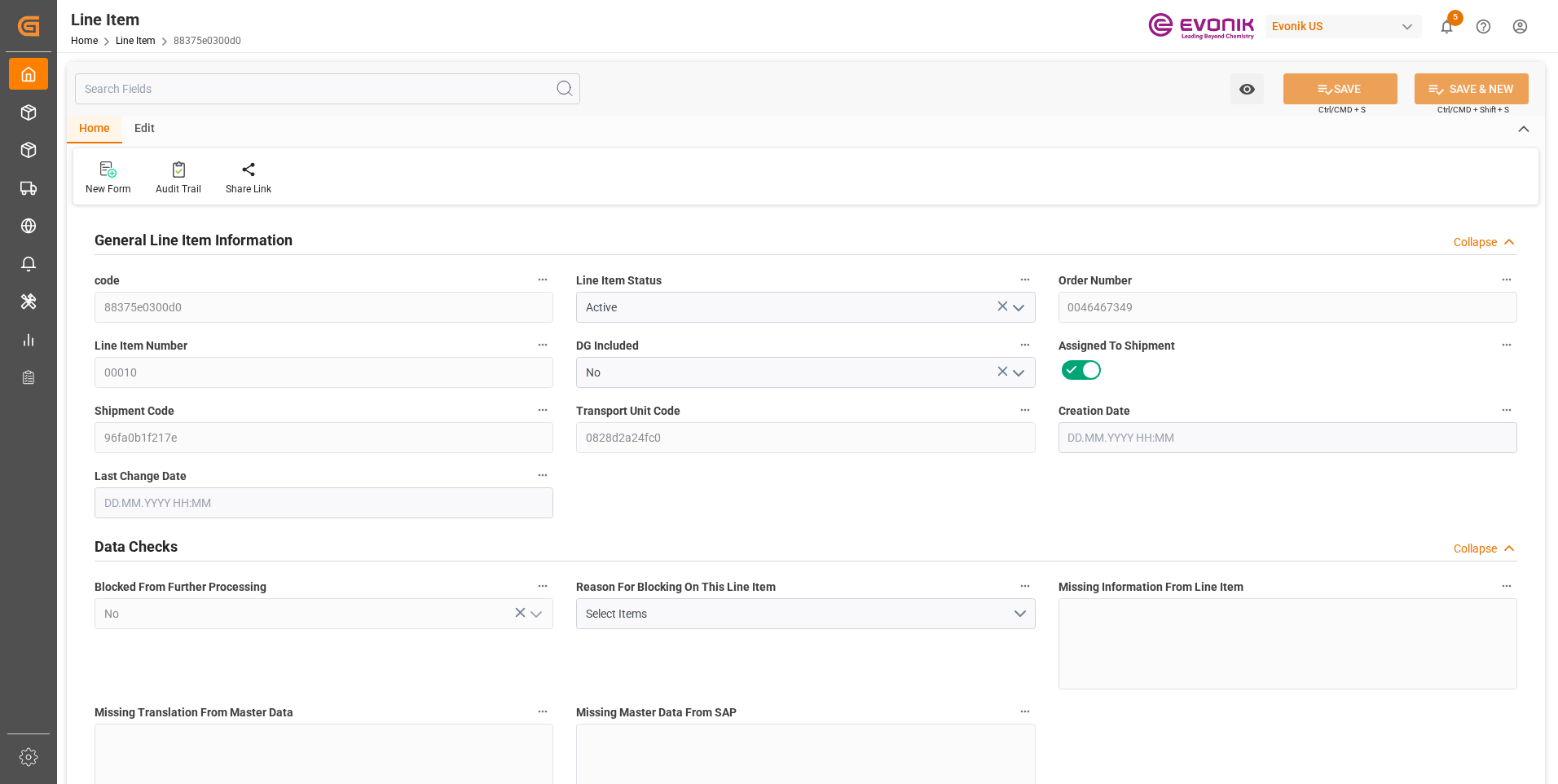
type input "11.09.2025 16:00"
type input "18.11.2025"
type input "18.09.2025"
type input "11.09.2025"
click at [150, 84] on input "text" at bounding box center [327, 88] width 505 height 31
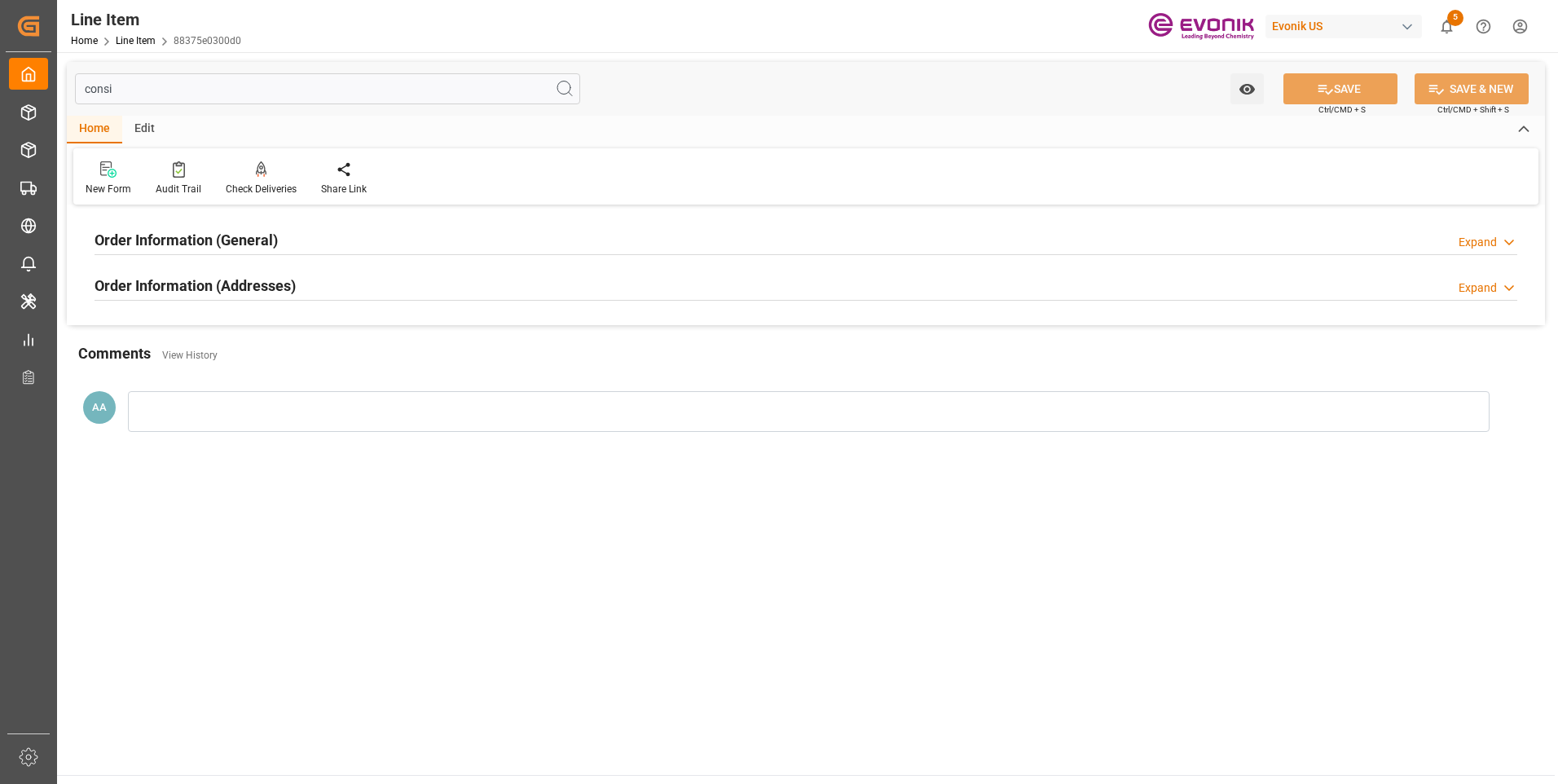
type input "consi"
click at [179, 240] on h2 "Order Information (General)" at bounding box center [186, 240] width 183 height 22
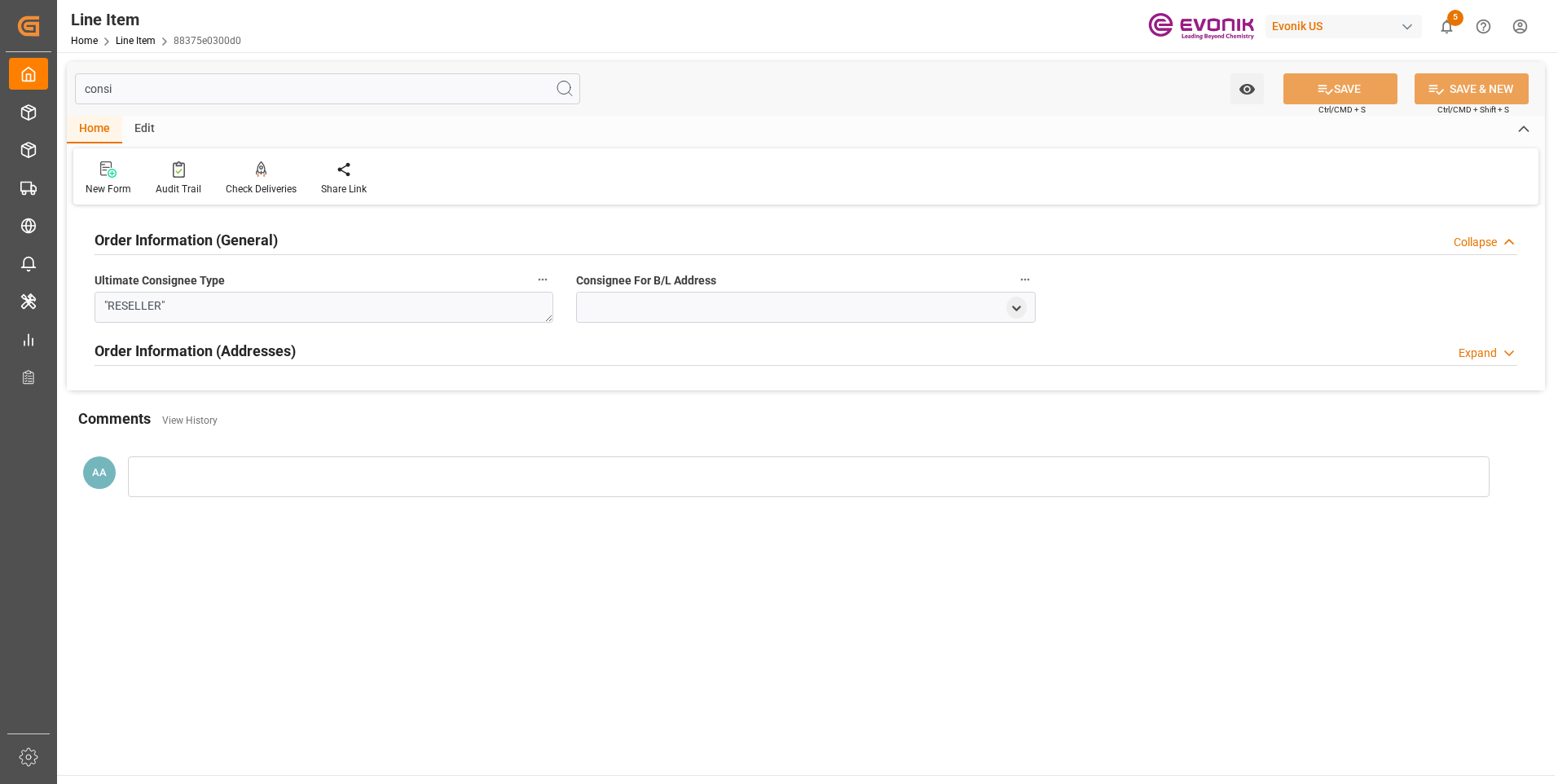
click at [179, 240] on h2 "Order Information (General)" at bounding box center [186, 240] width 183 height 22
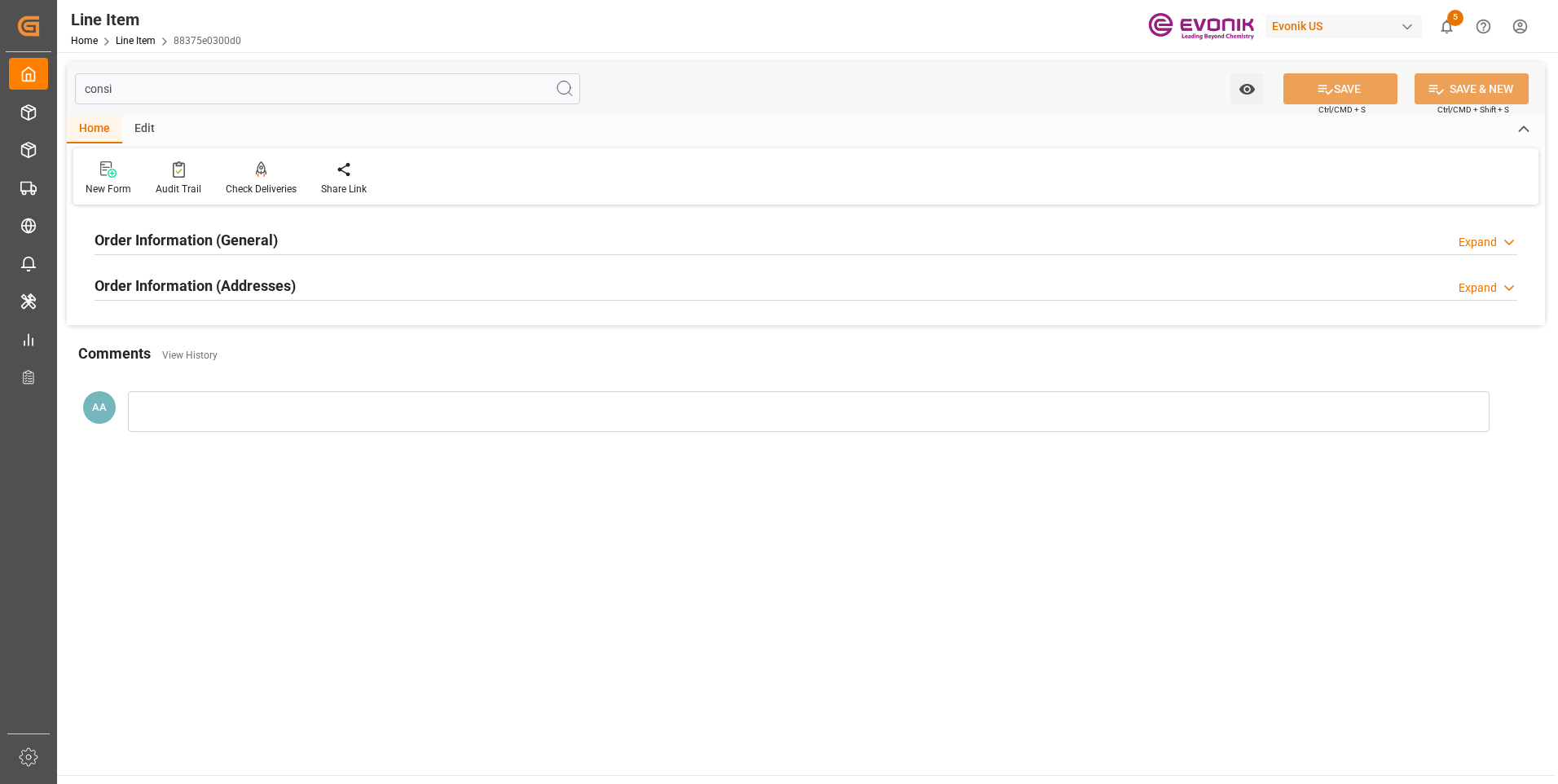
click at [216, 282] on h2 "Order Information (Addresses)" at bounding box center [195, 285] width 201 height 22
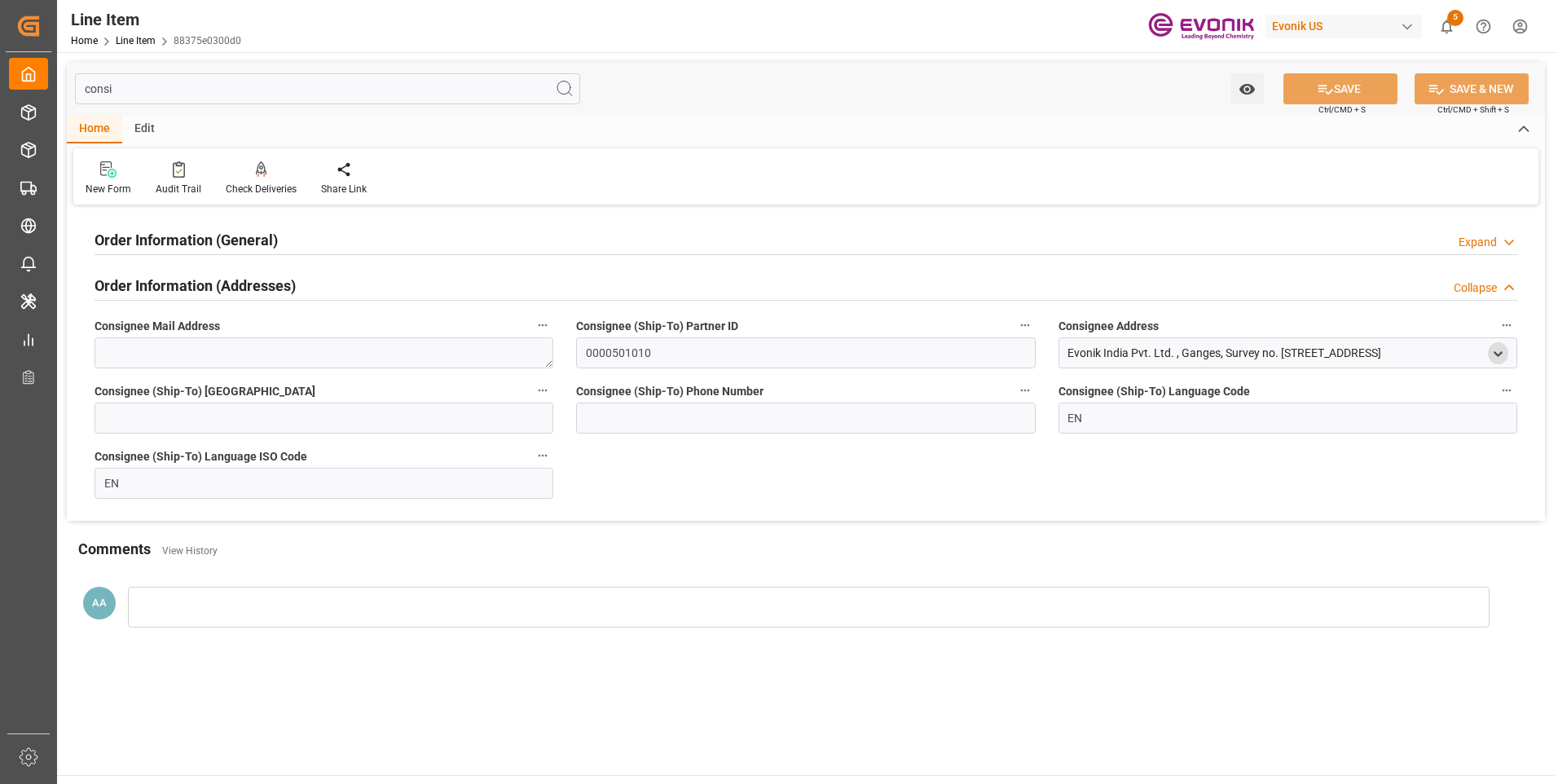
click at [1496, 355] on polyline "open menu" at bounding box center [1498, 354] width 7 height 4
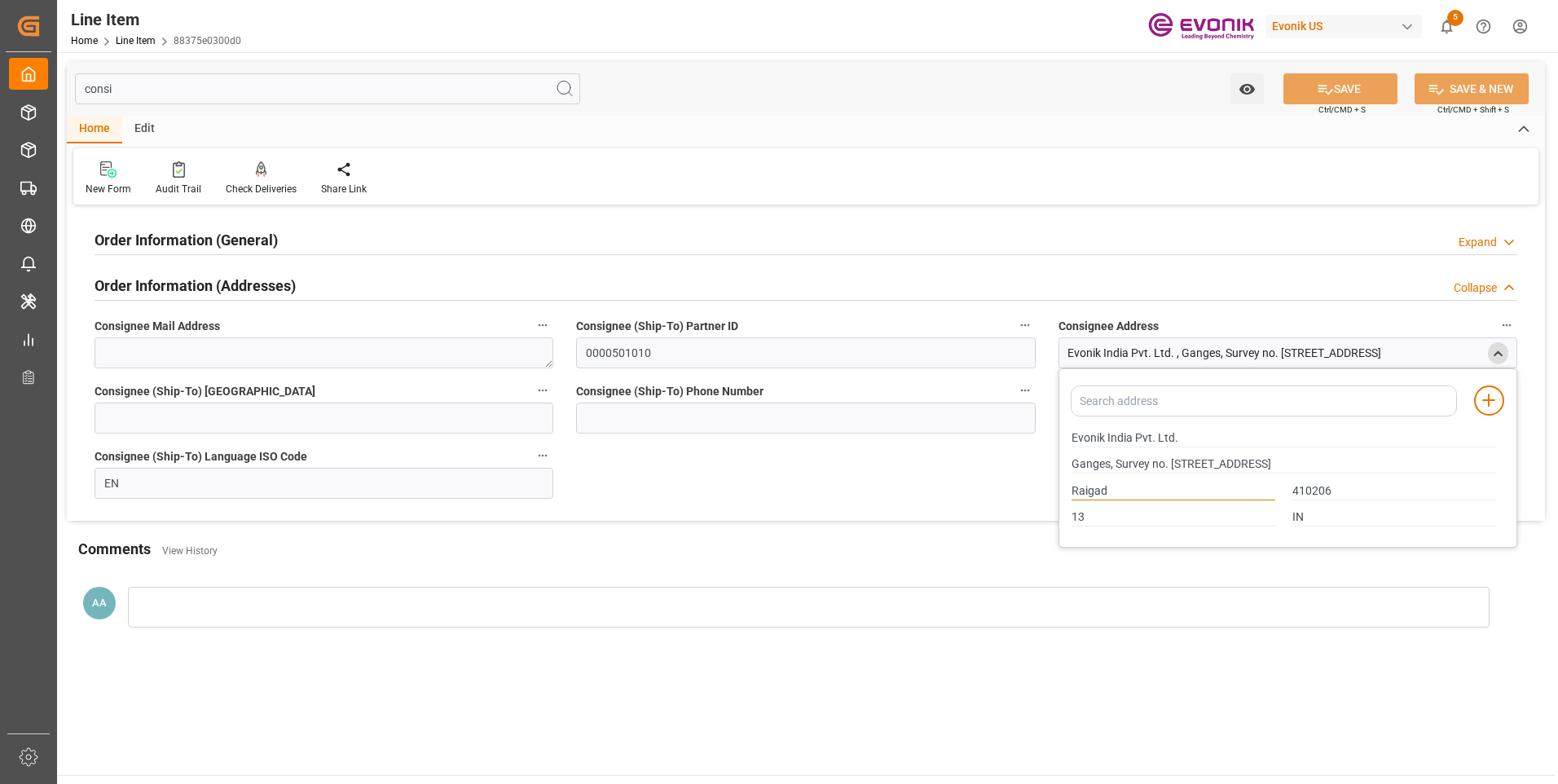
click at [1091, 494] on input "Raigad" at bounding box center [1172, 491] width 203 height 18
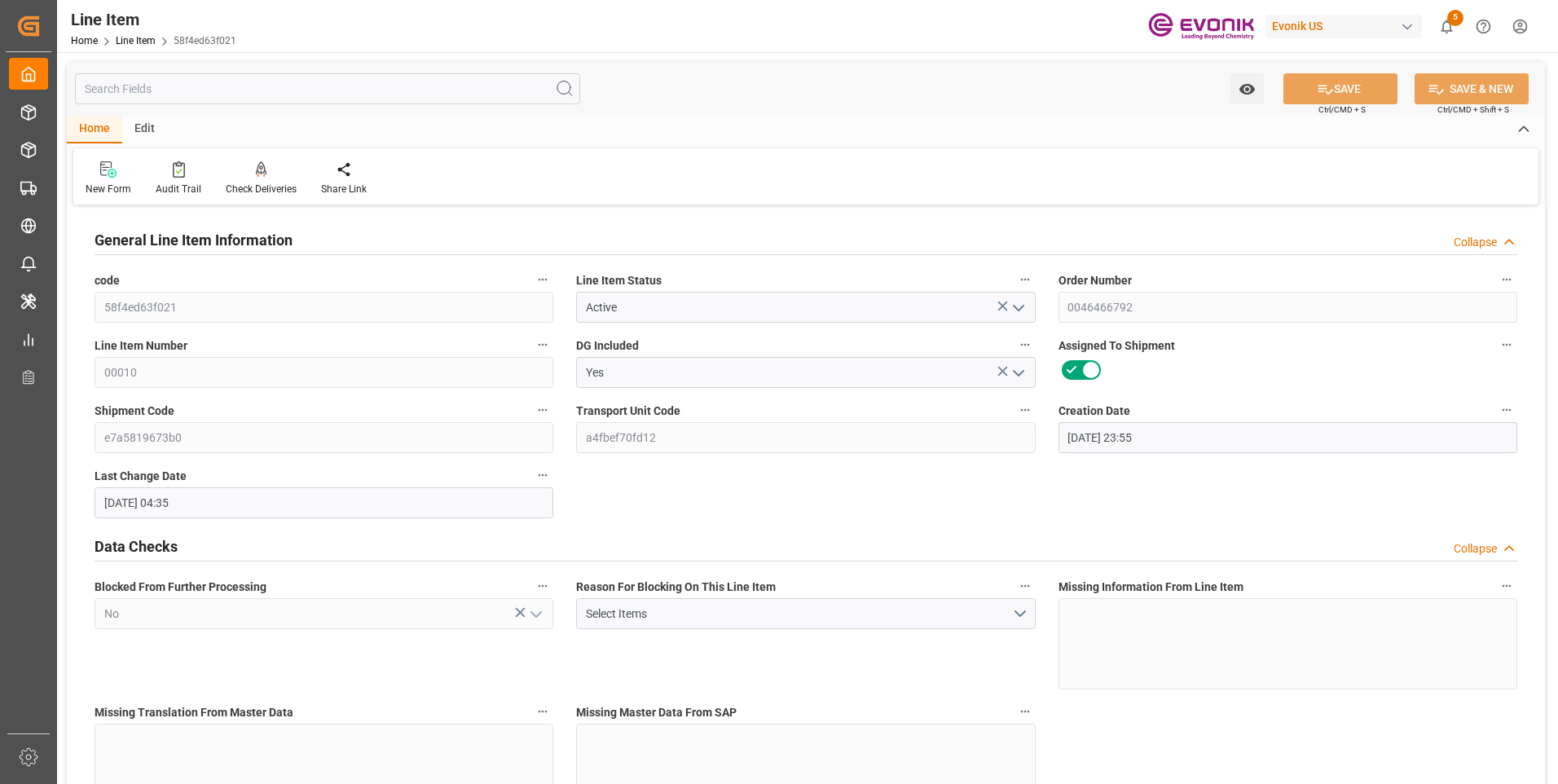
click at [253, 88] on input "text" at bounding box center [327, 88] width 505 height 31
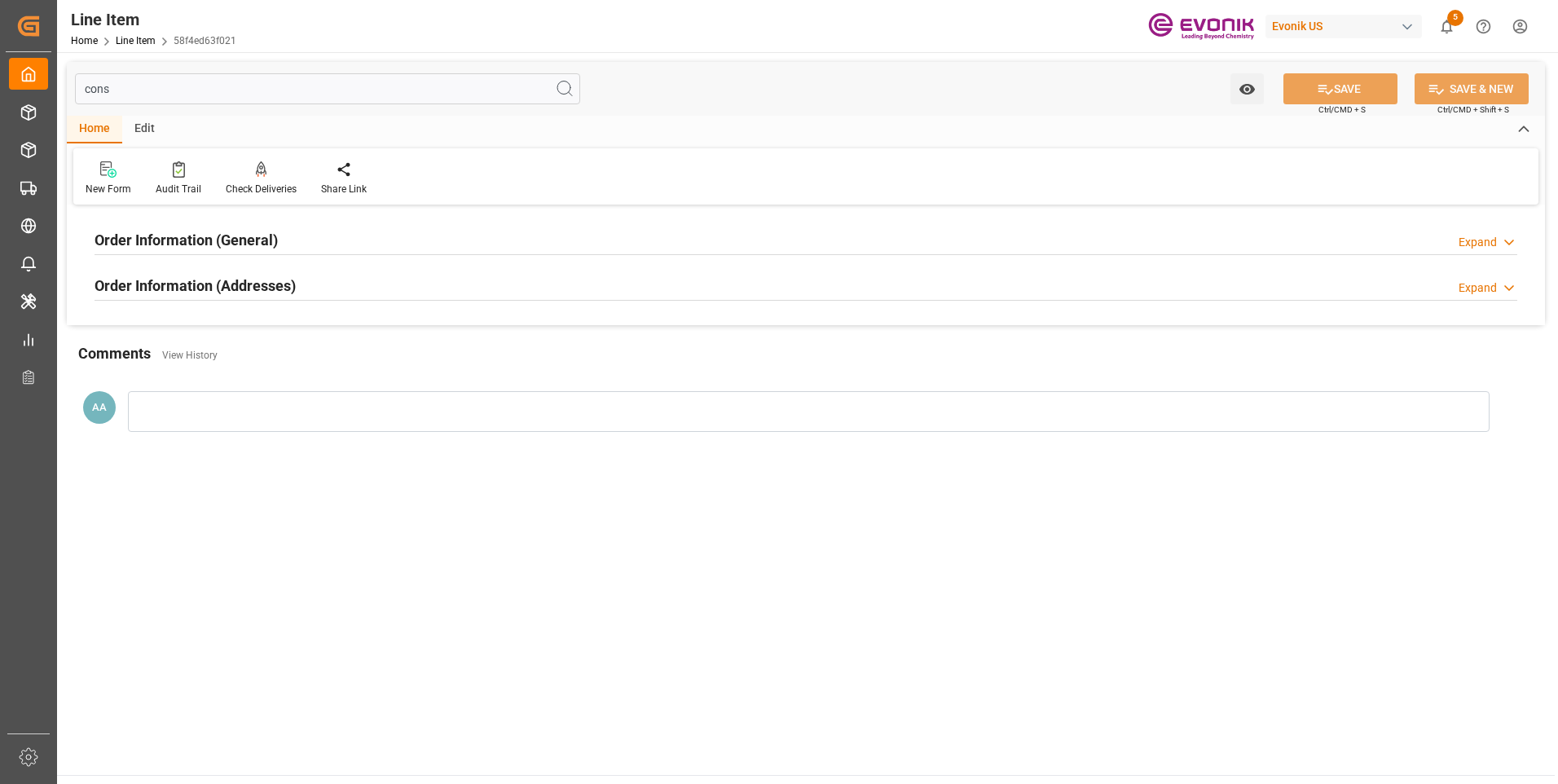
type input "cons"
click at [253, 241] on h2 "Order Information (General)" at bounding box center [186, 240] width 183 height 22
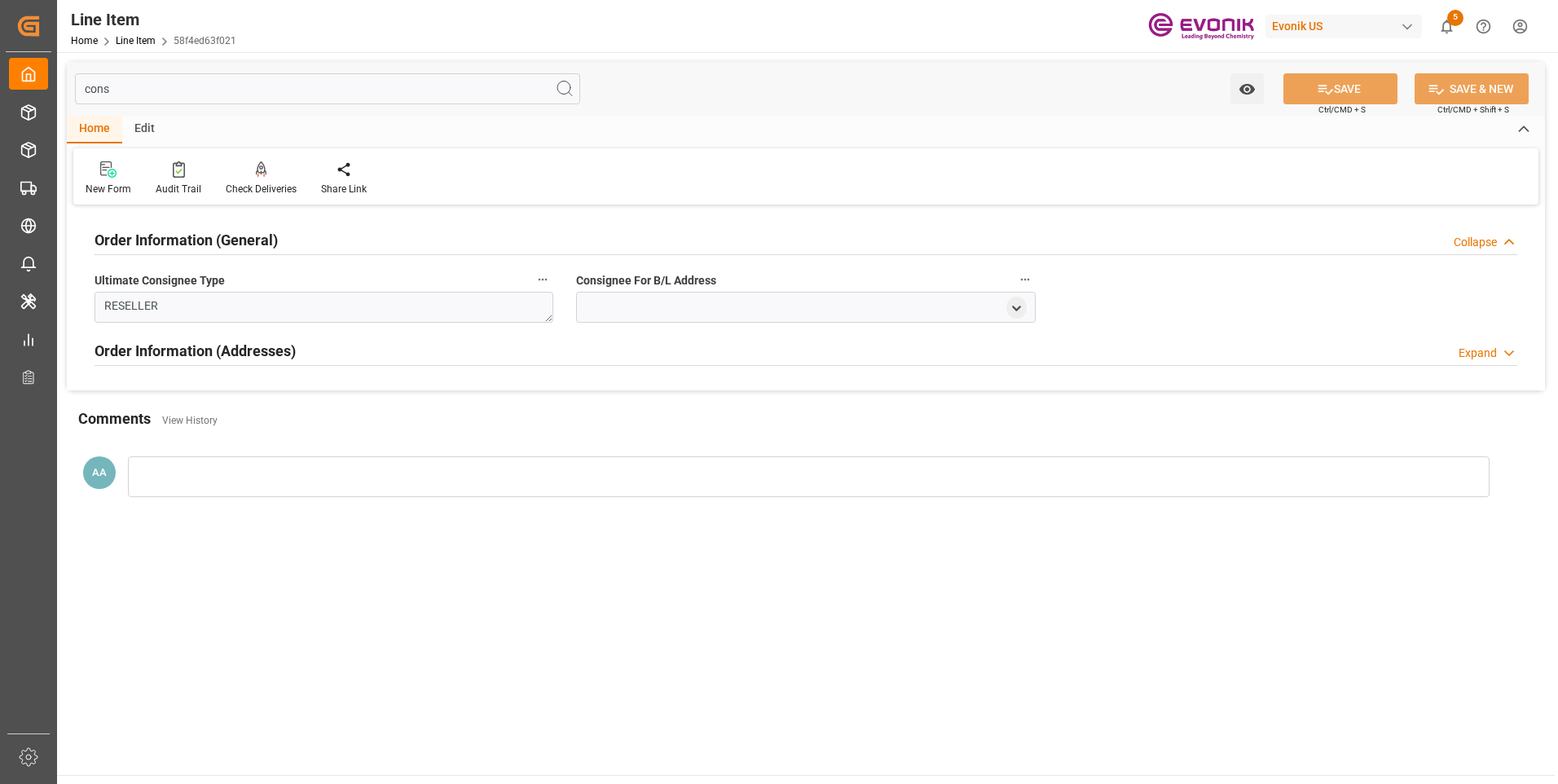
click at [253, 241] on h2 "Order Information (General)" at bounding box center [186, 240] width 183 height 22
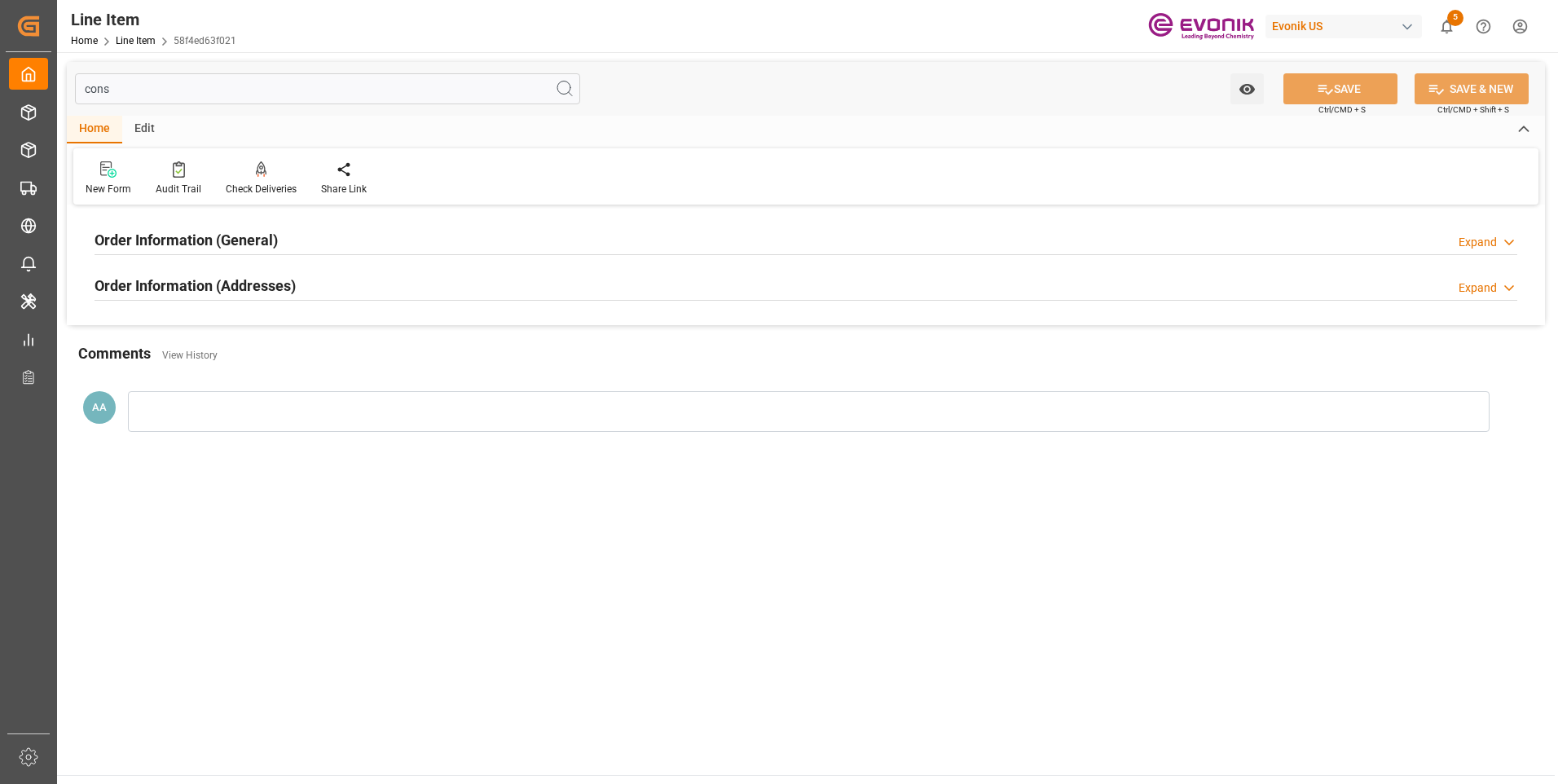
click at [261, 287] on h2 "Order Information (Addresses)" at bounding box center [195, 285] width 201 height 22
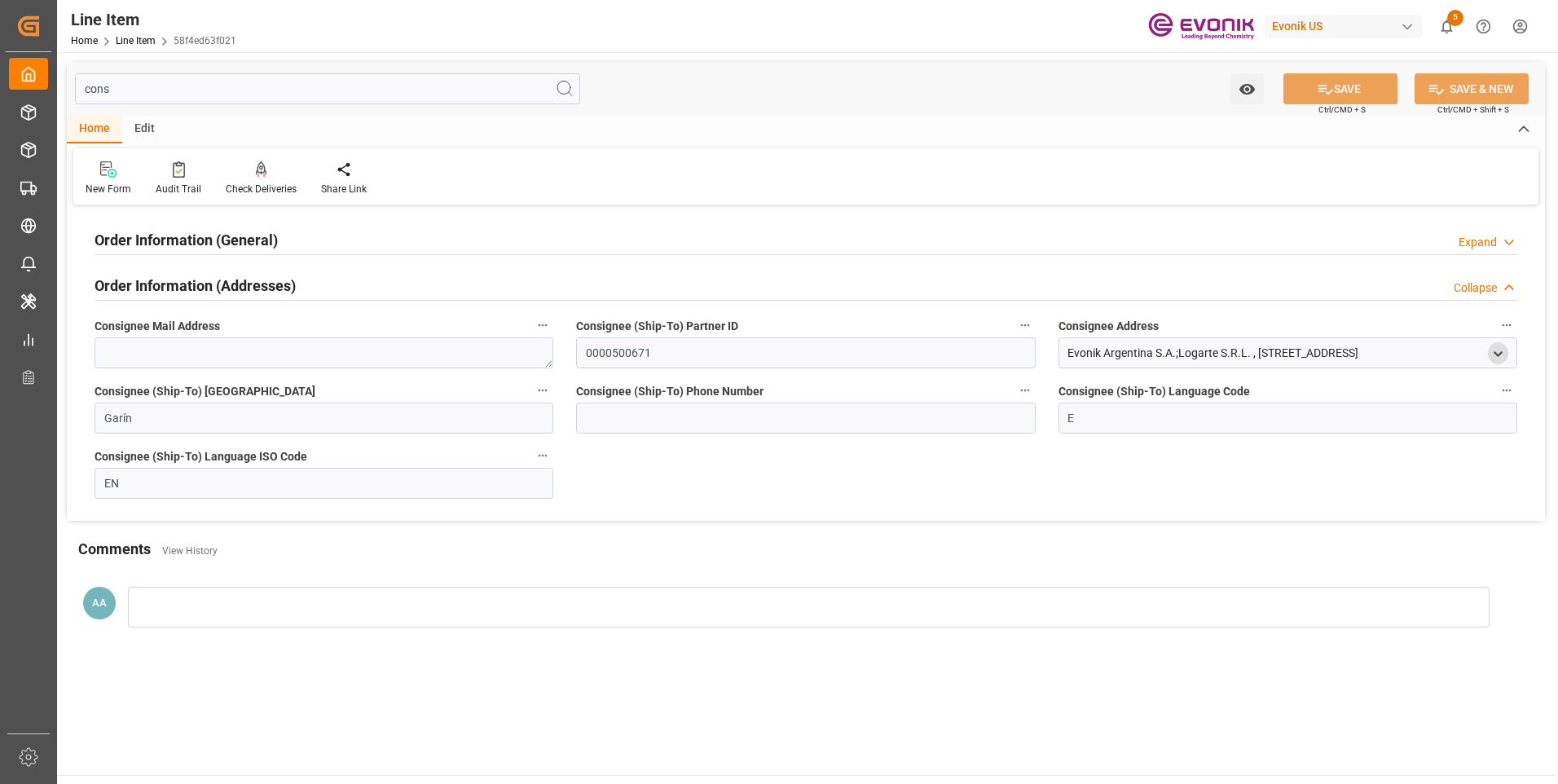
click at [1498, 352] on icon "open menu" at bounding box center [1497, 354] width 14 height 14
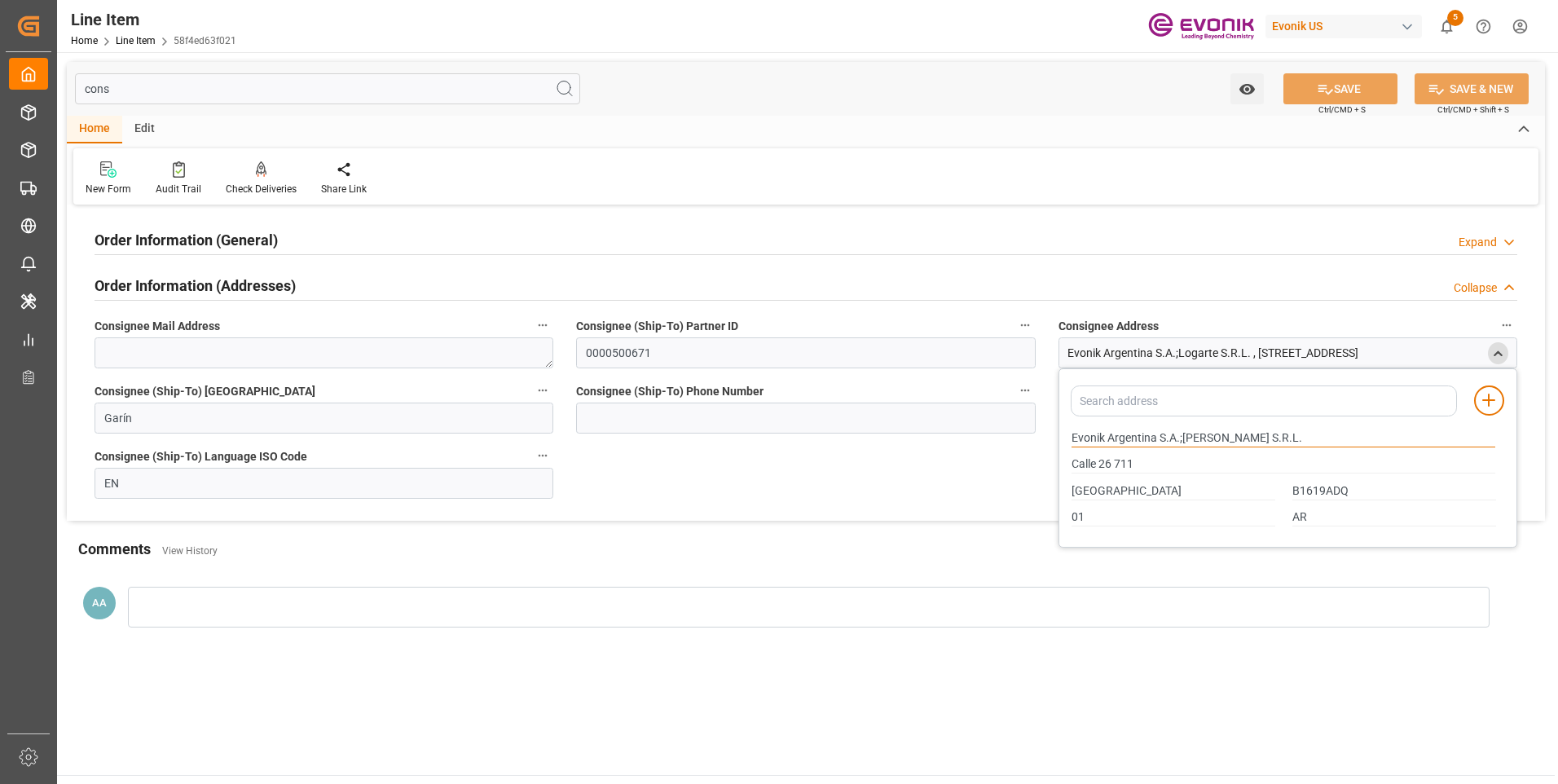
drag, startPoint x: 1157, startPoint y: 438, endPoint x: 1001, endPoint y: 444, distance: 156.1
click at [1006, 444] on div "Order Information (General) Expand Ultimate Consignee Type RESELLER Consignee F…" at bounding box center [805, 365] width 1478 height 311
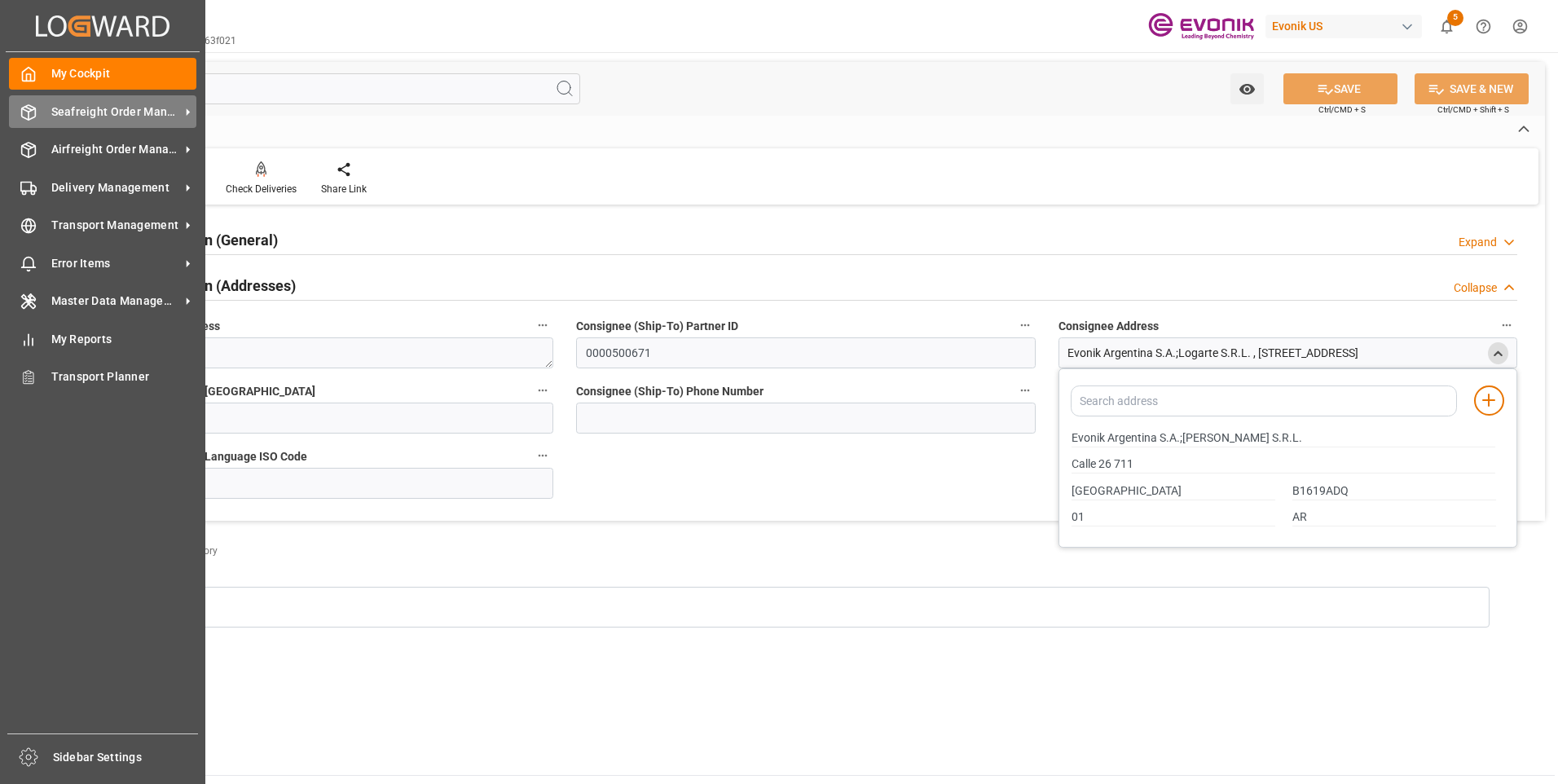
drag, startPoint x: 42, startPoint y: 109, endPoint x: 25, endPoint y: 112, distance: 17.3
drag, startPoint x: 25, startPoint y: 112, endPoint x: 80, endPoint y: 71, distance: 68.6
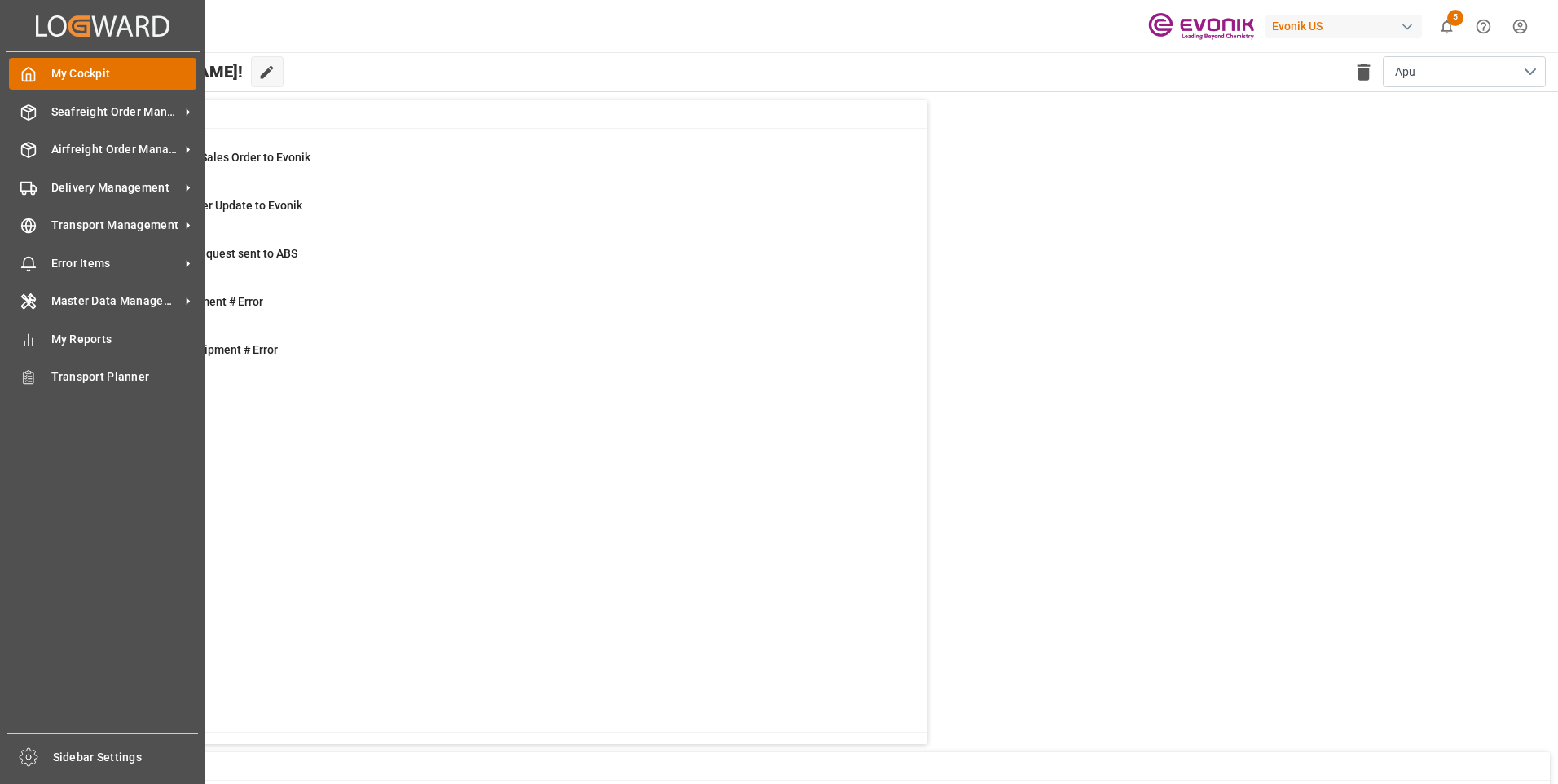
click at [40, 70] on div "My Cockpit My Cockpit" at bounding box center [103, 73] width 188 height 32
click at [51, 106] on span "Seafreight Order Management" at bounding box center [115, 111] width 129 height 17
click at [43, 103] on div "Seafreight Order Management Seafreight Order Management" at bounding box center [103, 111] width 188 height 32
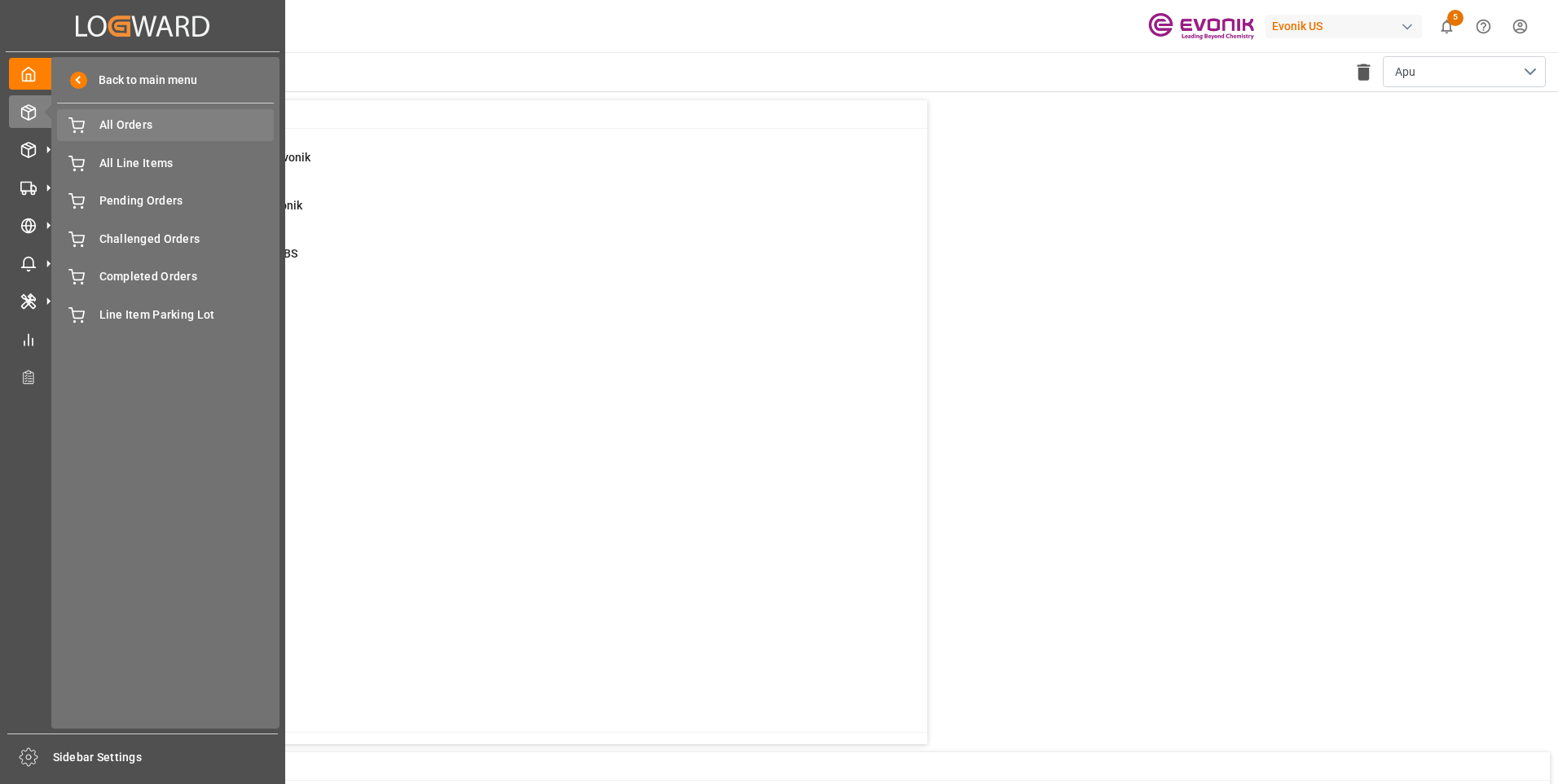
click at [86, 124] on div "All Orders All Orders" at bounding box center [166, 125] width 217 height 32
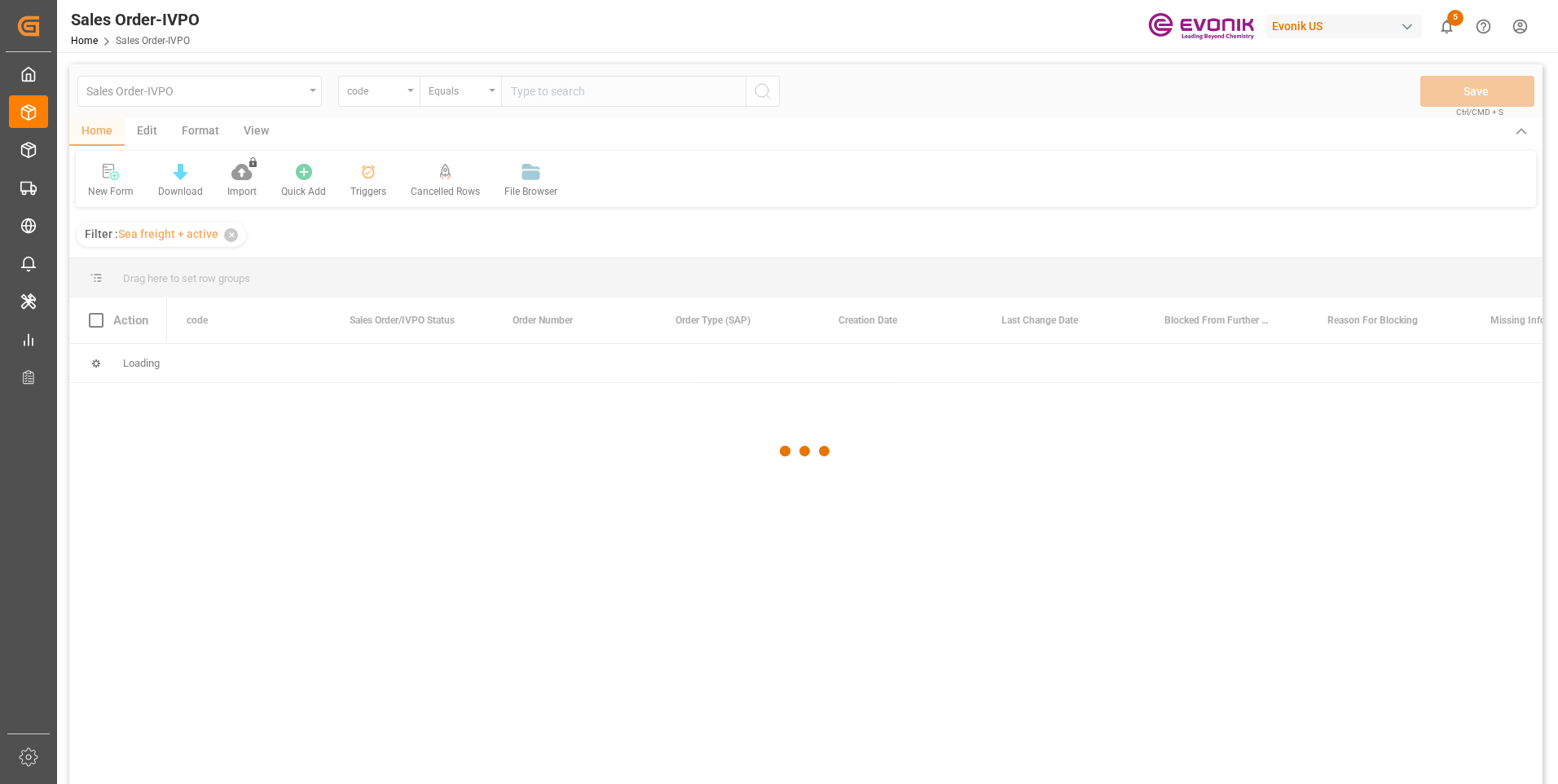
click at [407, 94] on div at bounding box center [806, 451] width 1473 height 774
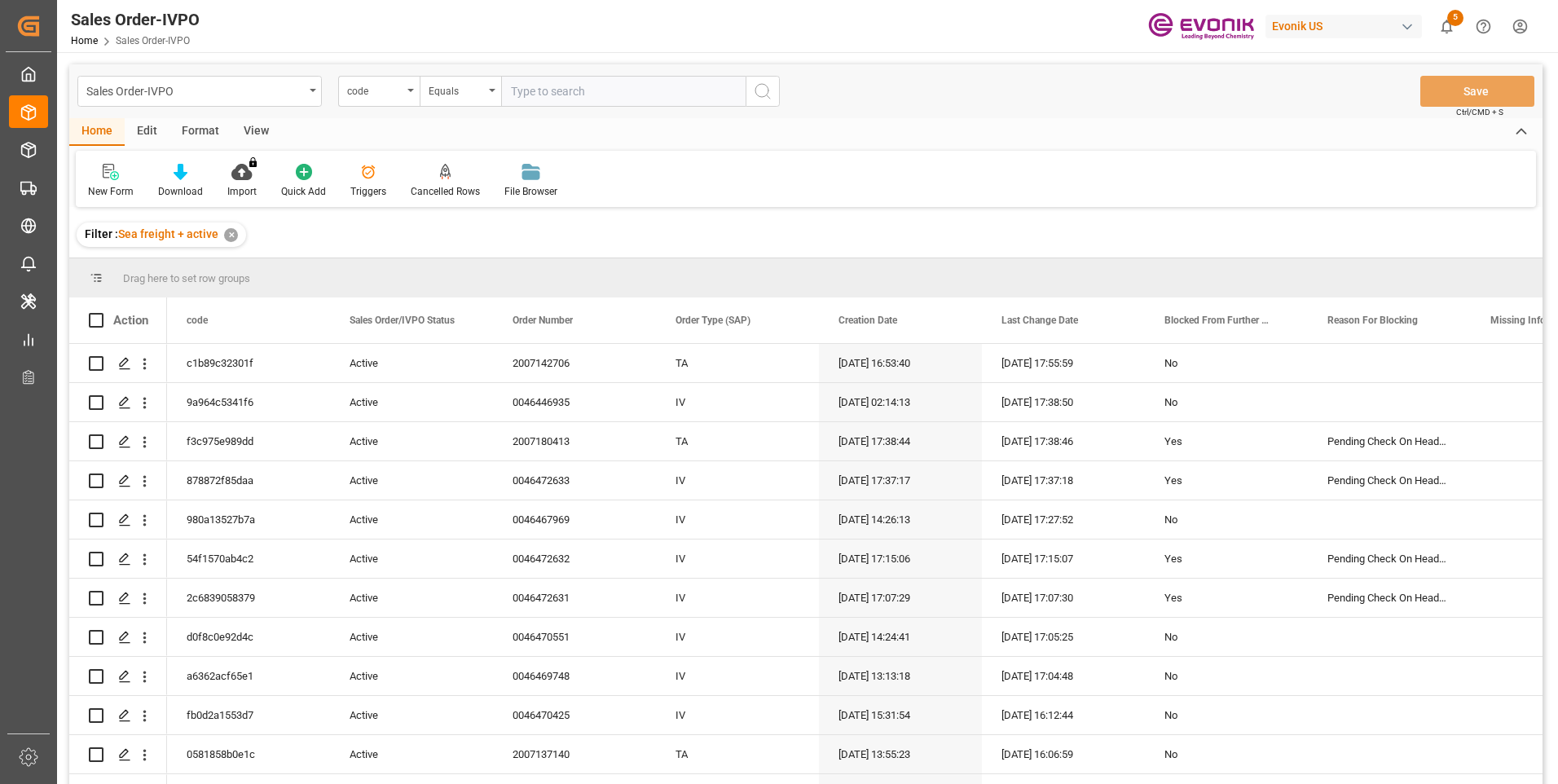
click at [407, 94] on div "code" at bounding box center [378, 91] width 81 height 31
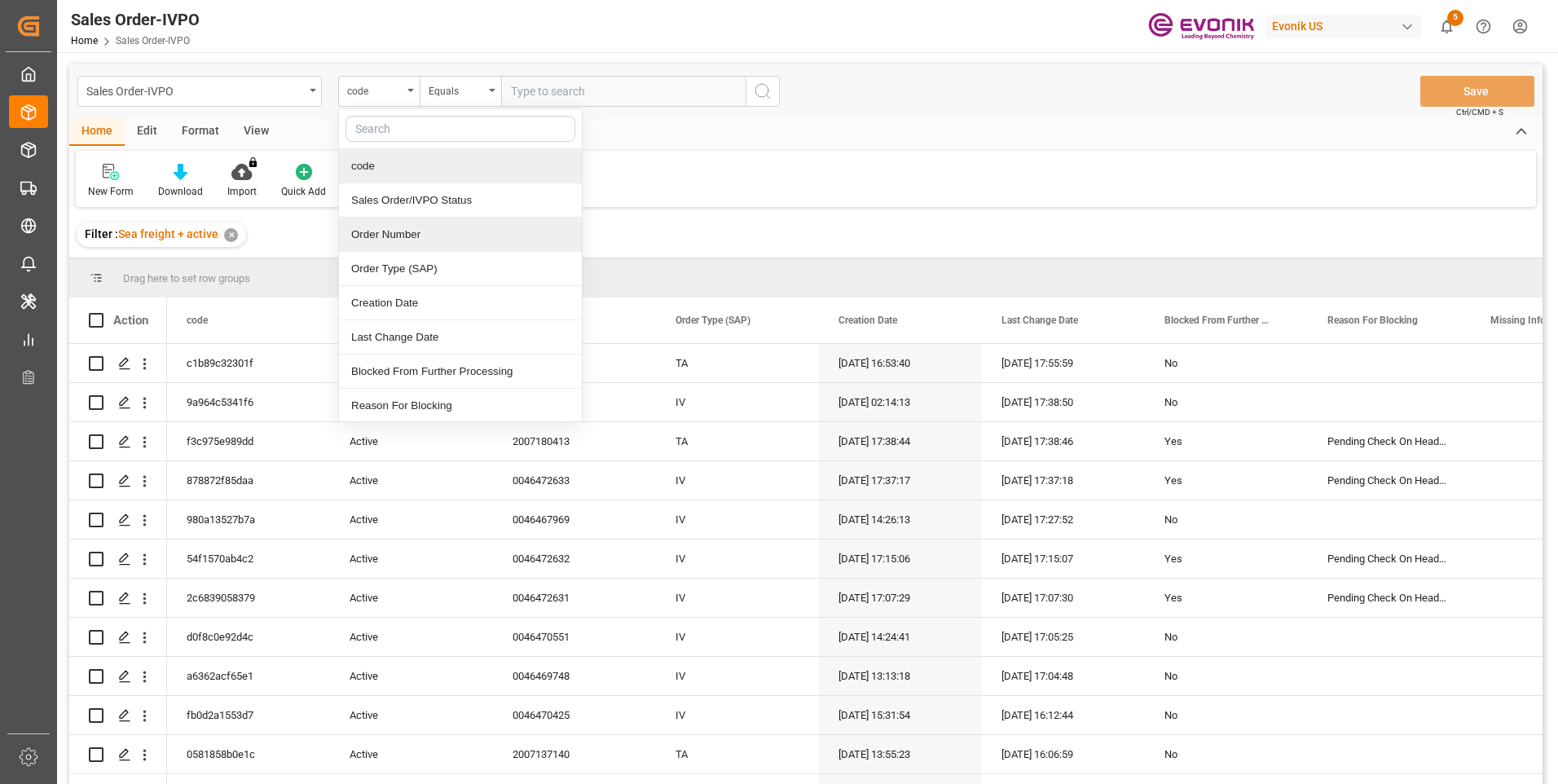
click at [373, 232] on div "Order Number" at bounding box center [460, 235] width 242 height 35
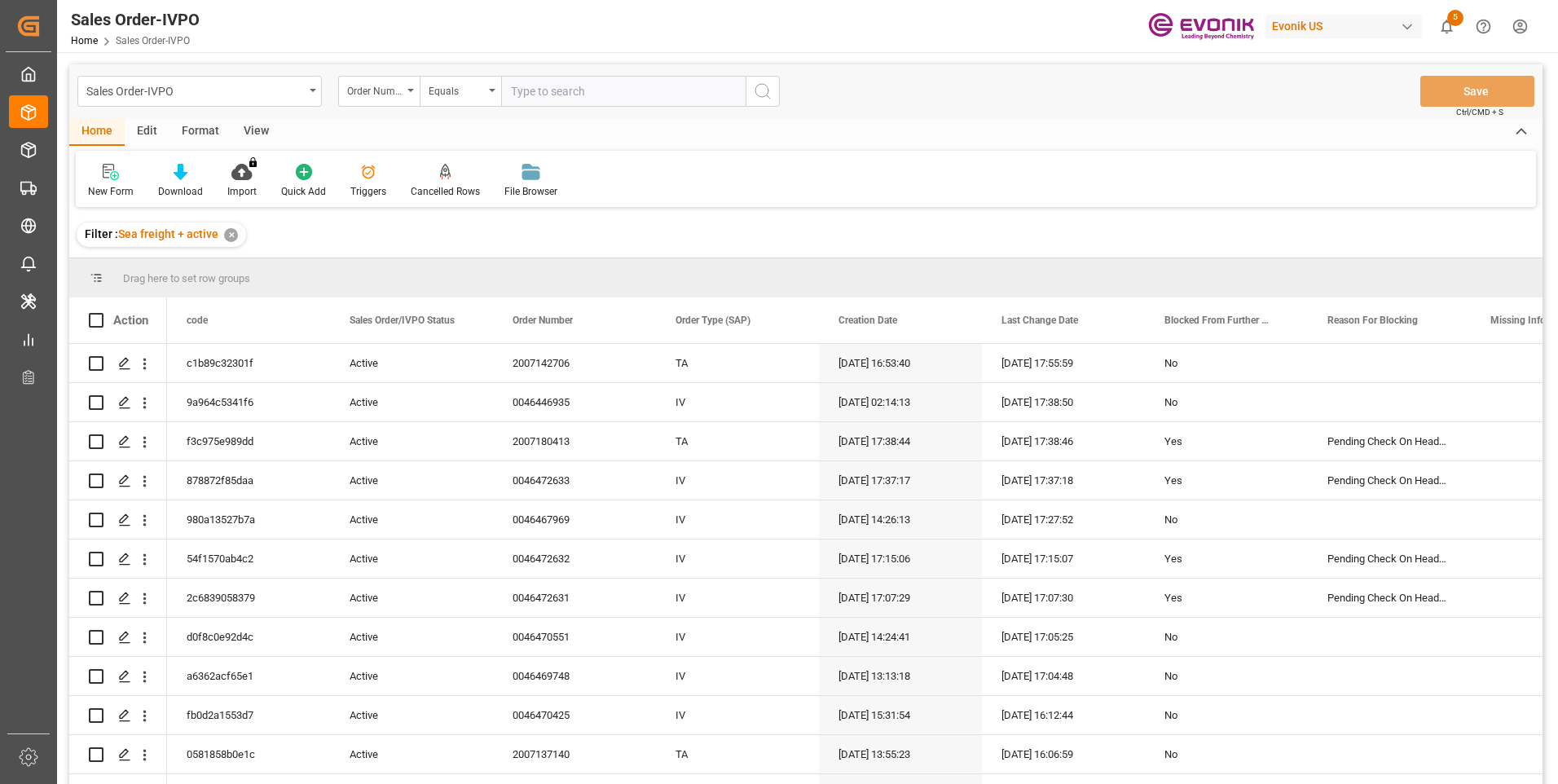
click at [536, 84] on input "text" at bounding box center [624, 91] width 244 height 31
paste input "0046466103"
type input "0046466103"
click at [759, 98] on icon "search button" at bounding box center [762, 90] width 19 height 19
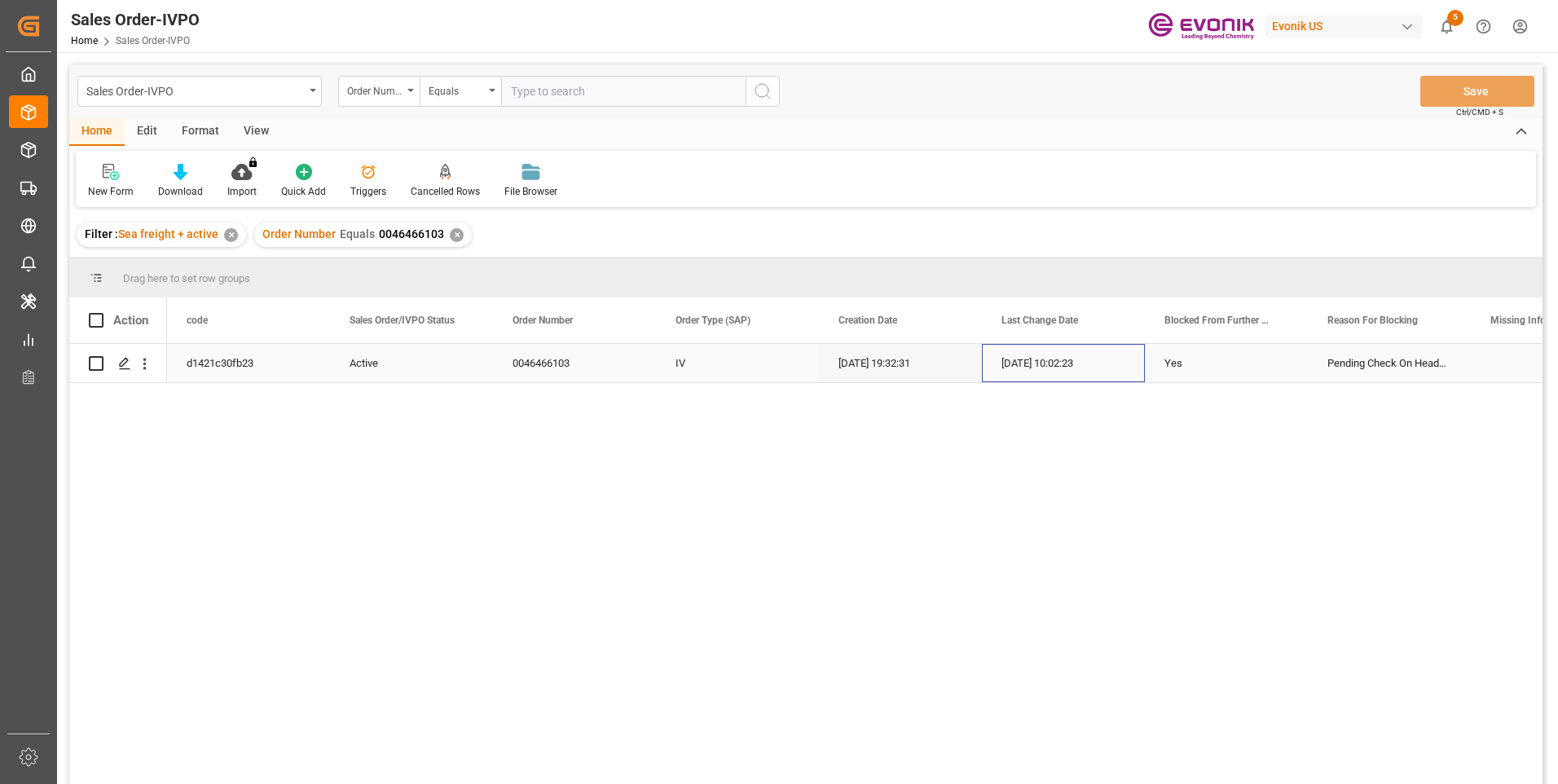
click at [1091, 363] on div "[DATE] 10:02:23" at bounding box center [1063, 363] width 163 height 38
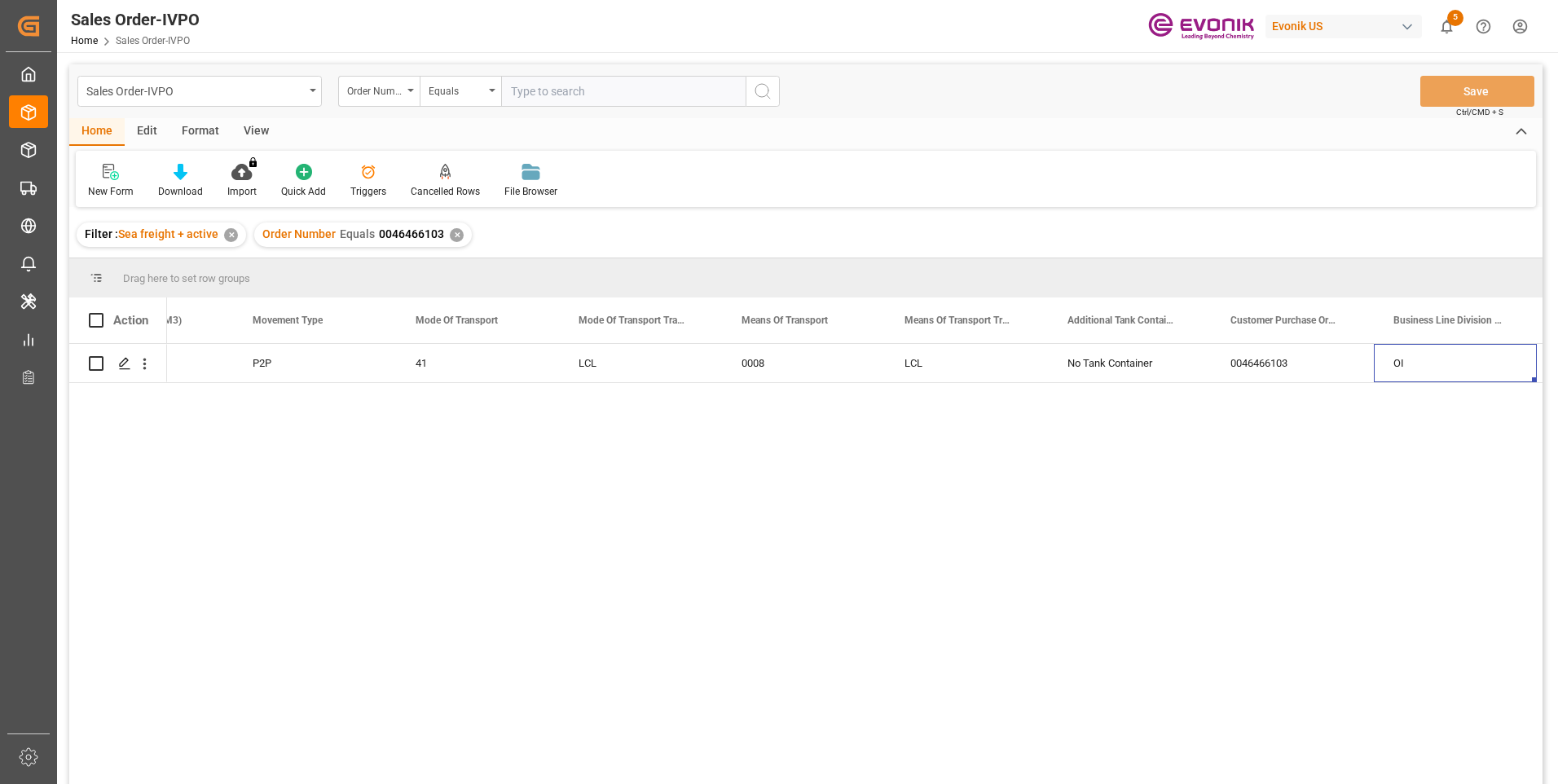
scroll to position [0, 2541]
